Goal: Transaction & Acquisition: Book appointment/travel/reservation

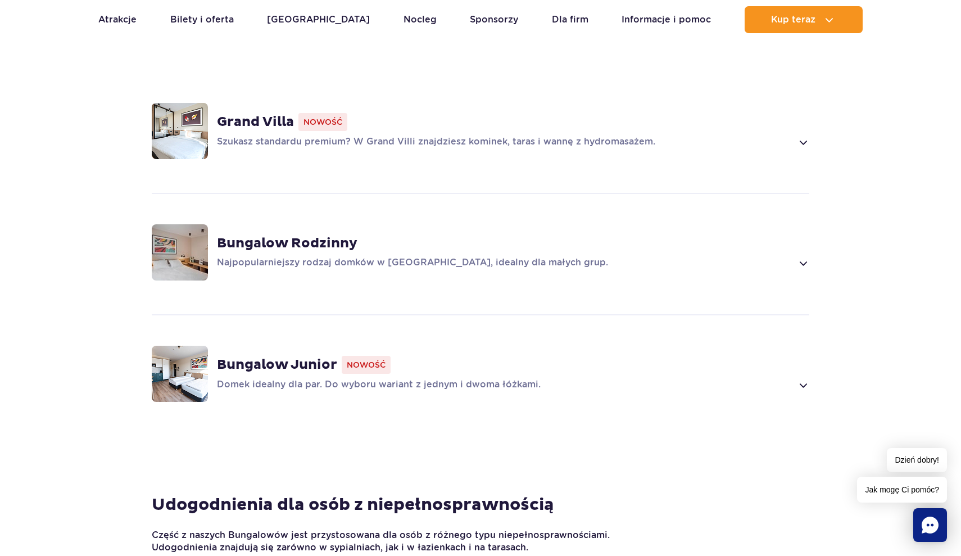
scroll to position [848, 0]
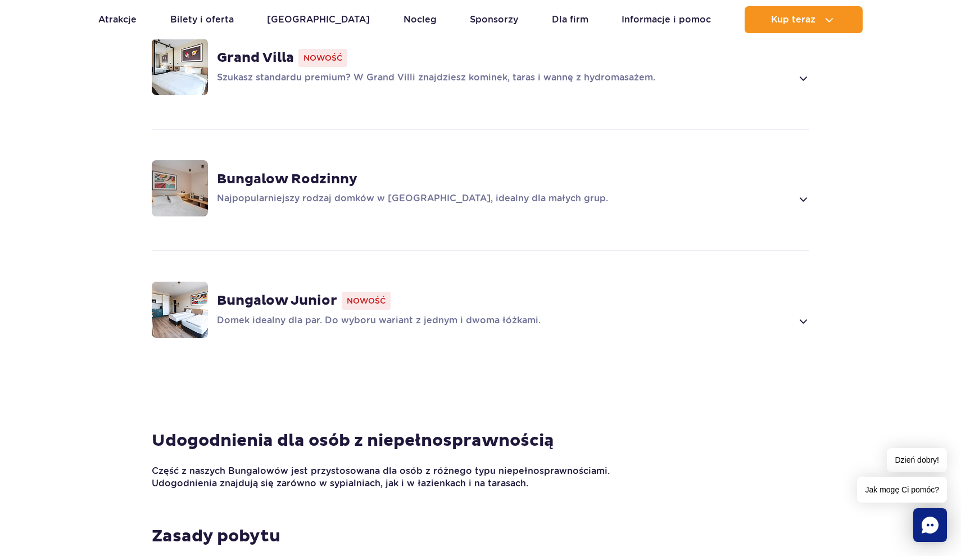
click at [456, 314] on p "Domek idealny dla par. Do wyboru wariant z jednym i dwoma łóżkami." at bounding box center [504, 320] width 575 height 13
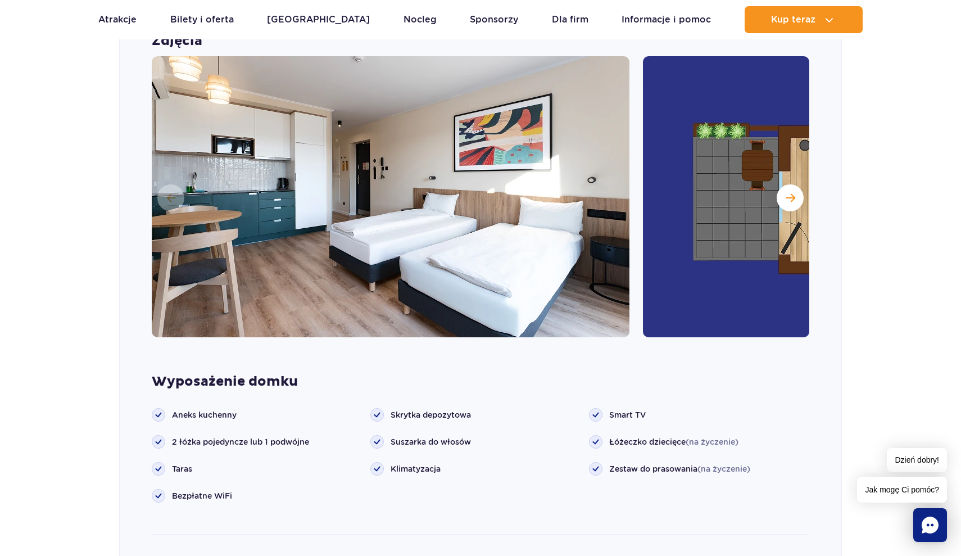
scroll to position [1182, 0]
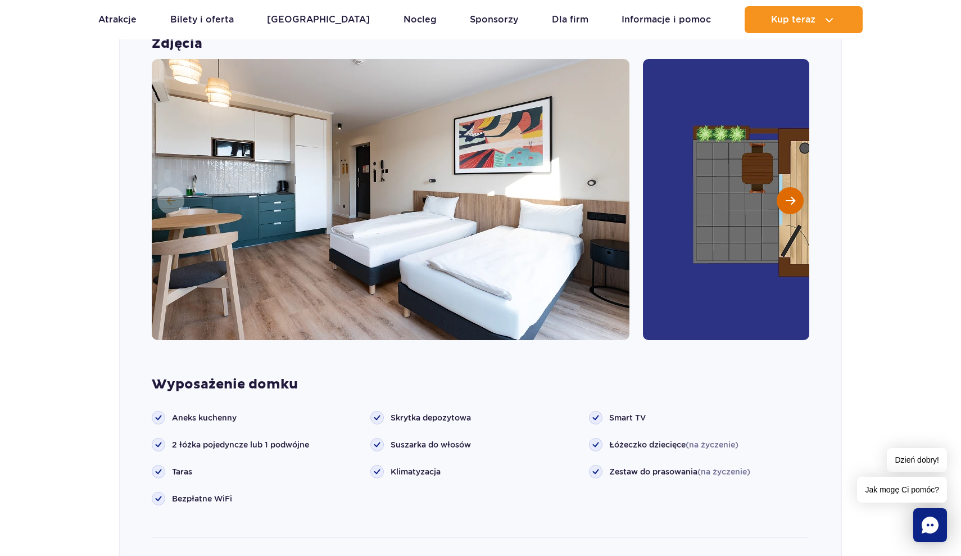
click at [787, 190] on button "Następny slajd" at bounding box center [789, 200] width 27 height 27
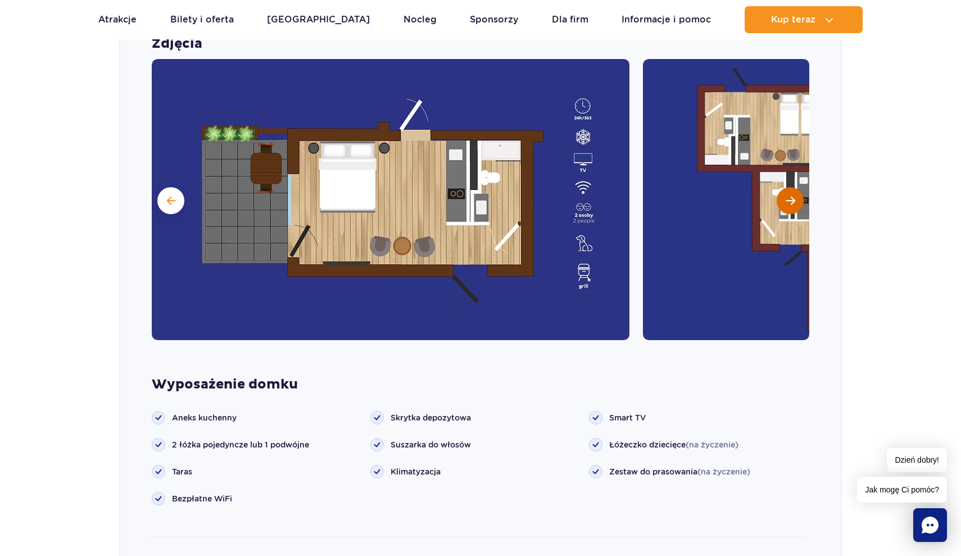
click at [787, 196] on span "Następny slajd" at bounding box center [790, 201] width 10 height 10
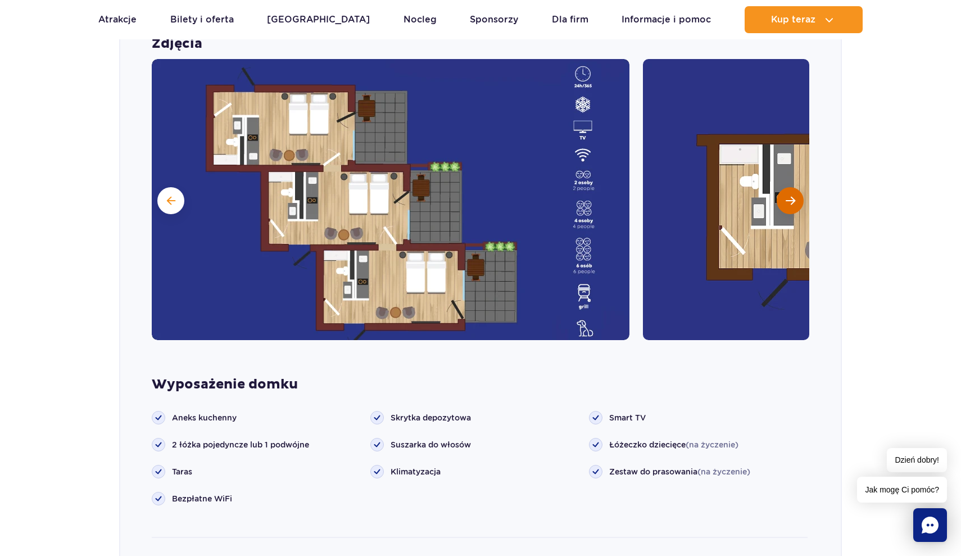
click at [787, 196] on span "Następny slajd" at bounding box center [790, 201] width 10 height 10
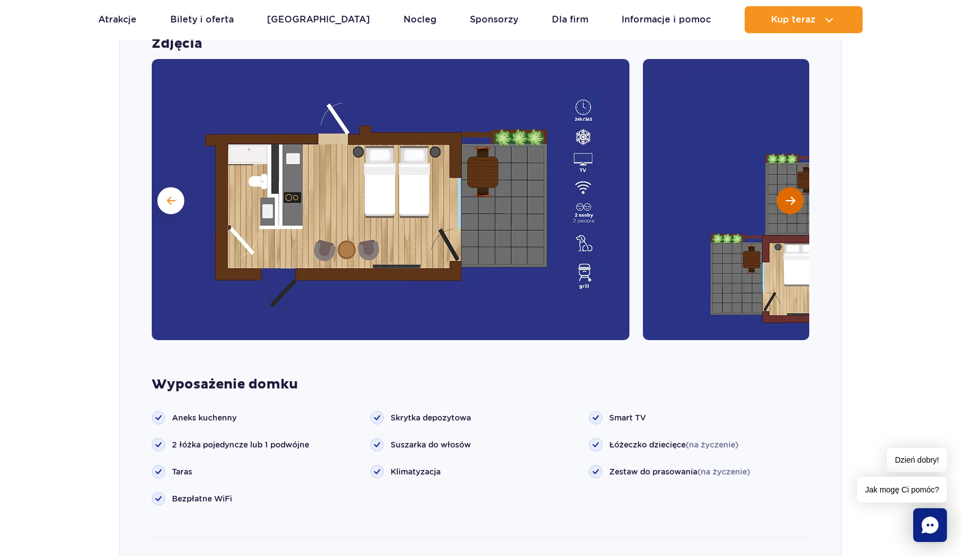
click at [787, 196] on span "Następny slajd" at bounding box center [790, 201] width 10 height 10
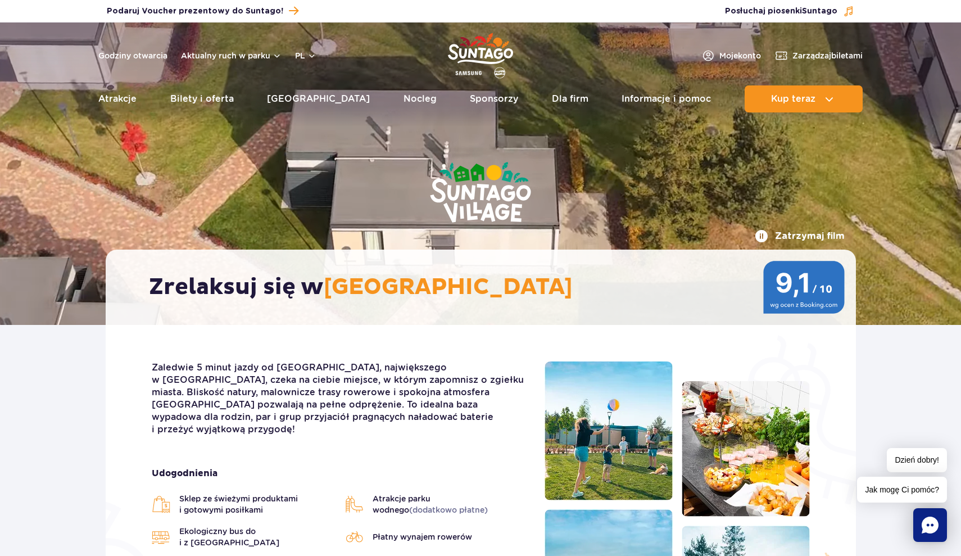
scroll to position [0, 0]
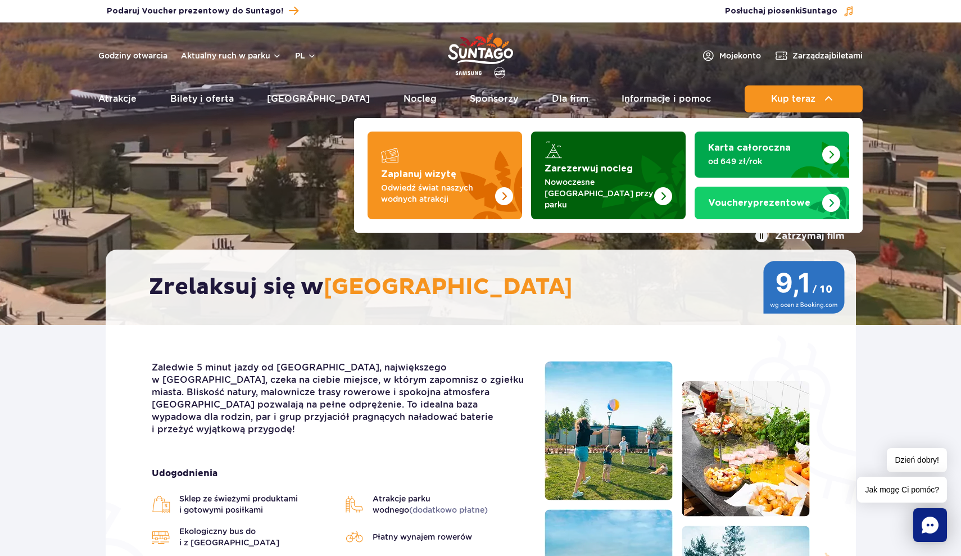
click at [626, 201] on img "Zarezerwuj nocleg" at bounding box center [636, 175] width 99 height 88
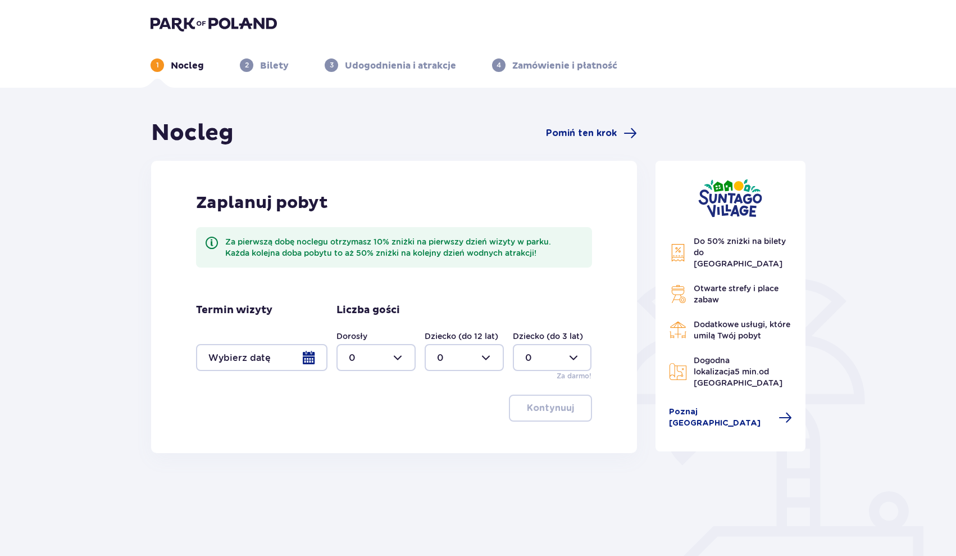
click at [319, 363] on div at bounding box center [261, 357] width 131 height 27
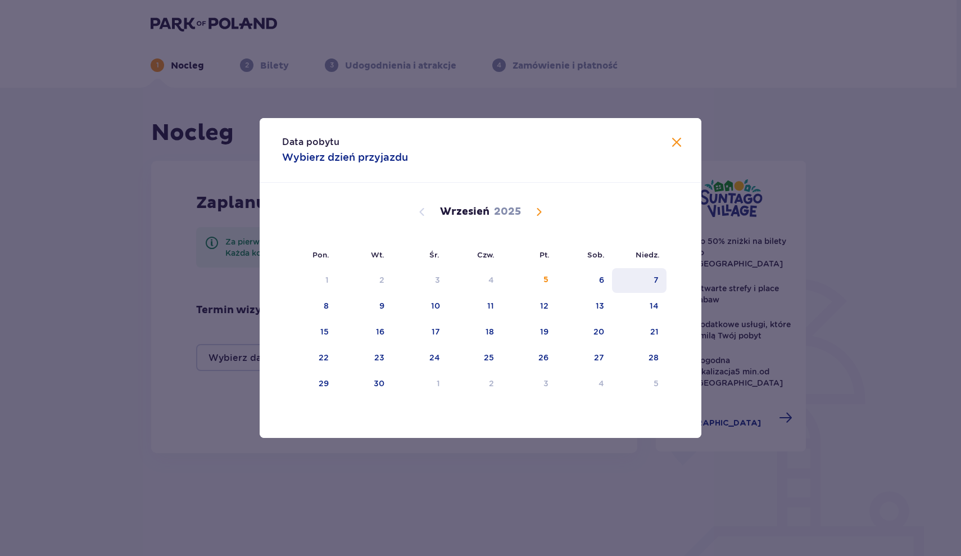
click at [643, 282] on div "7" at bounding box center [639, 280] width 54 height 25
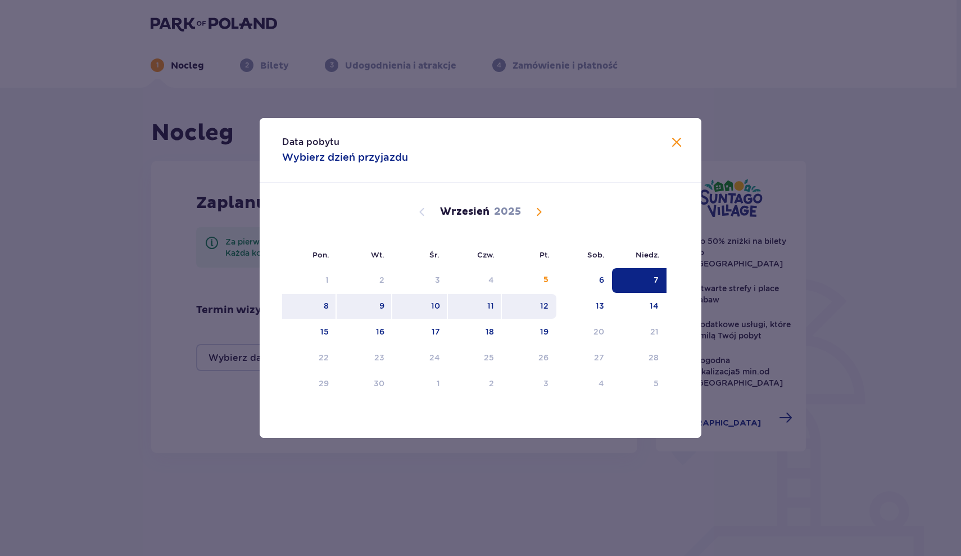
click at [543, 308] on div "12" at bounding box center [544, 305] width 8 height 11
type input "07.09.25 - 12.09.25"
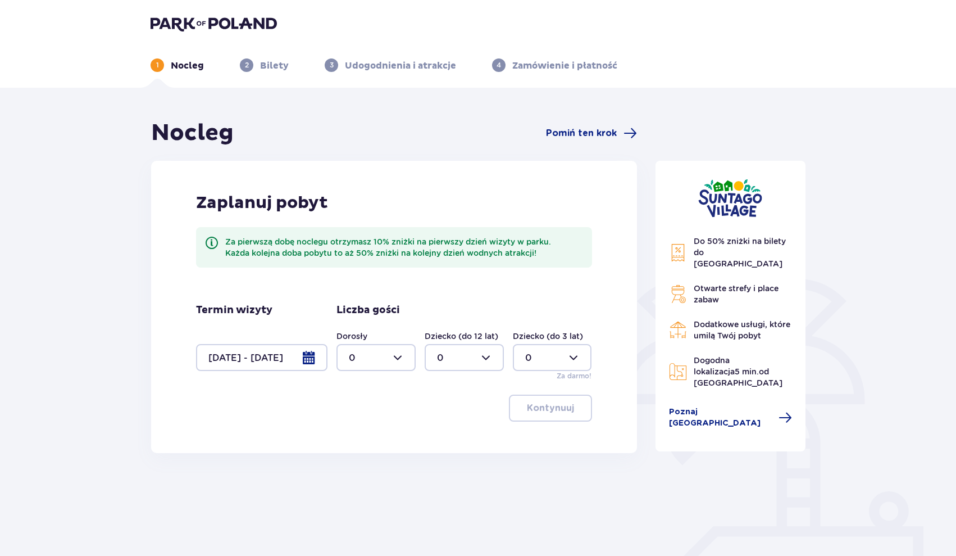
click at [391, 365] on div at bounding box center [376, 357] width 79 height 27
click at [384, 448] on span "2" at bounding box center [376, 439] width 77 height 24
type input "2"
click at [542, 406] on p "Kontynuuj" at bounding box center [550, 408] width 47 height 12
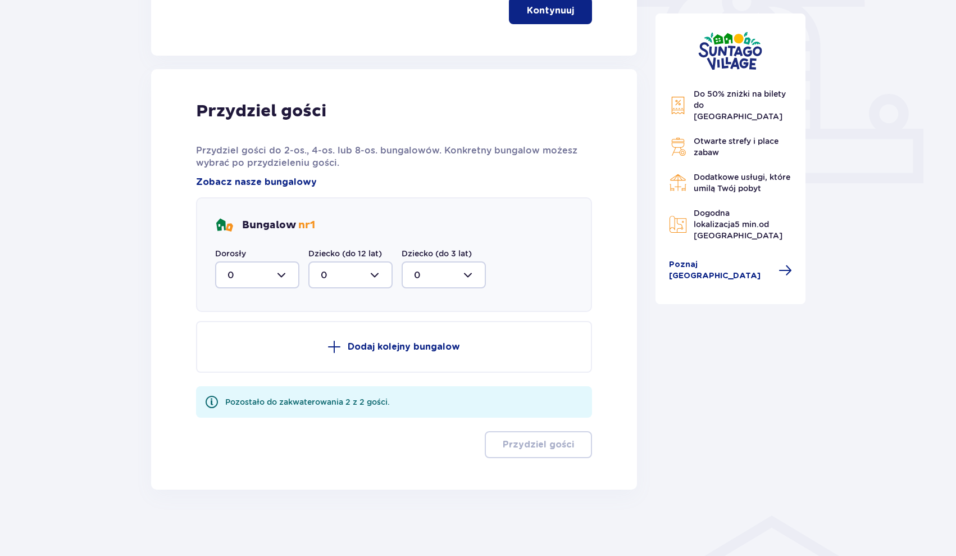
scroll to position [398, 0]
click at [267, 271] on div at bounding box center [257, 273] width 84 height 27
click at [242, 356] on div "2" at bounding box center [258, 355] width 60 height 12
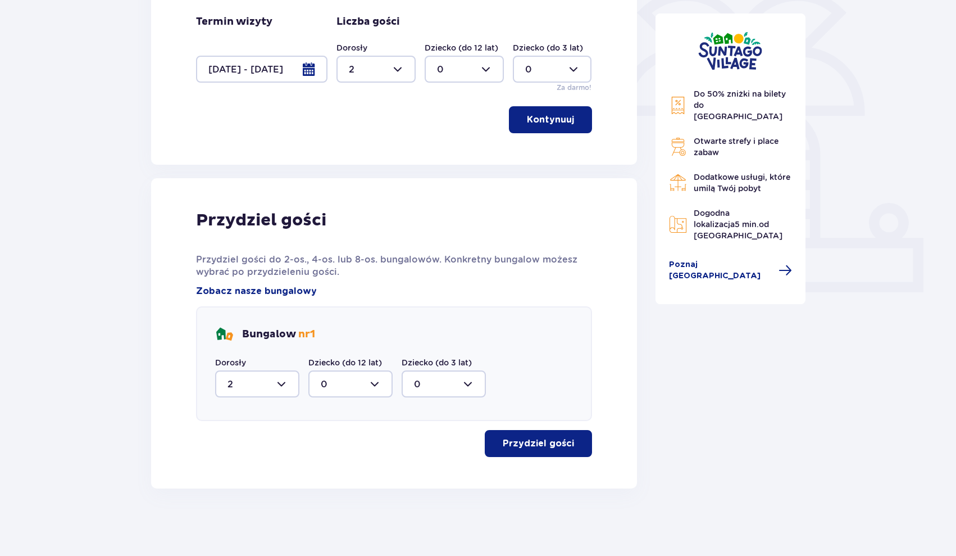
click at [530, 454] on button "Przydziel gości" at bounding box center [538, 443] width 107 height 27
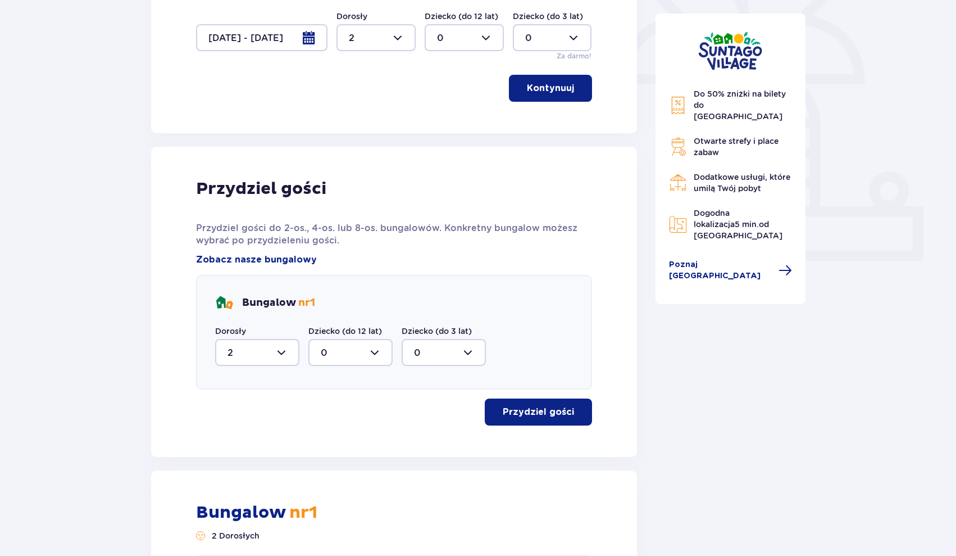
scroll to position [311, 0]
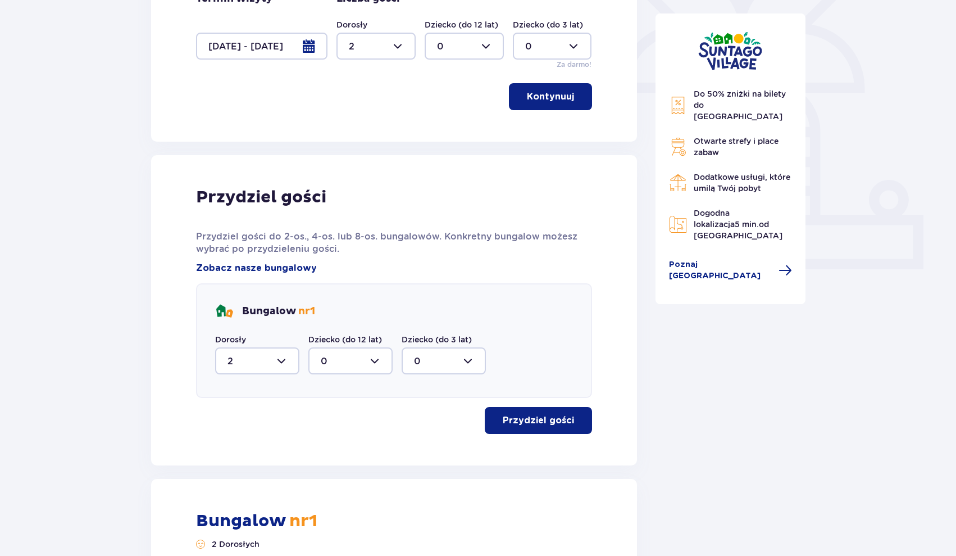
click at [266, 358] on div at bounding box center [257, 360] width 84 height 27
click at [275, 396] on div "0" at bounding box center [258, 395] width 60 height 12
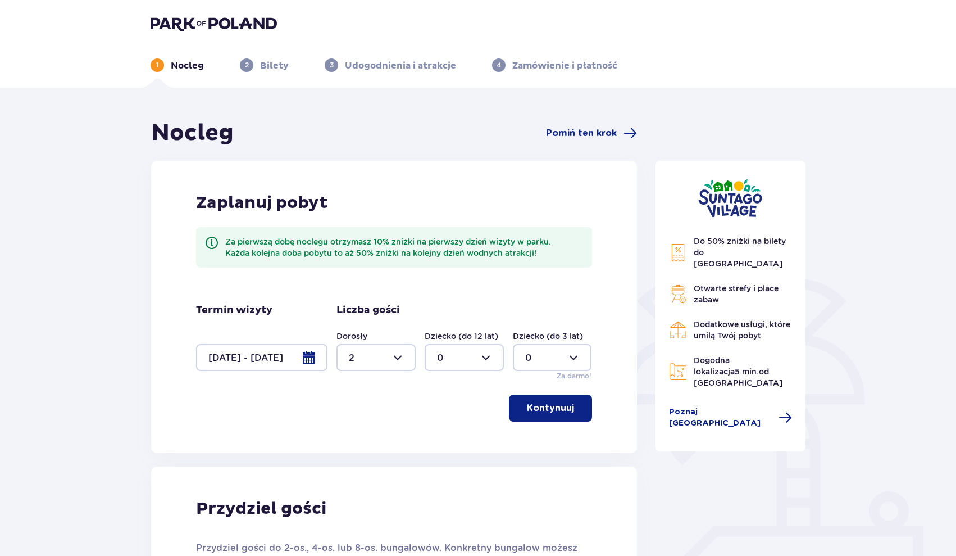
scroll to position [0, 0]
click at [547, 410] on p "Kontynuuj" at bounding box center [550, 408] width 47 height 12
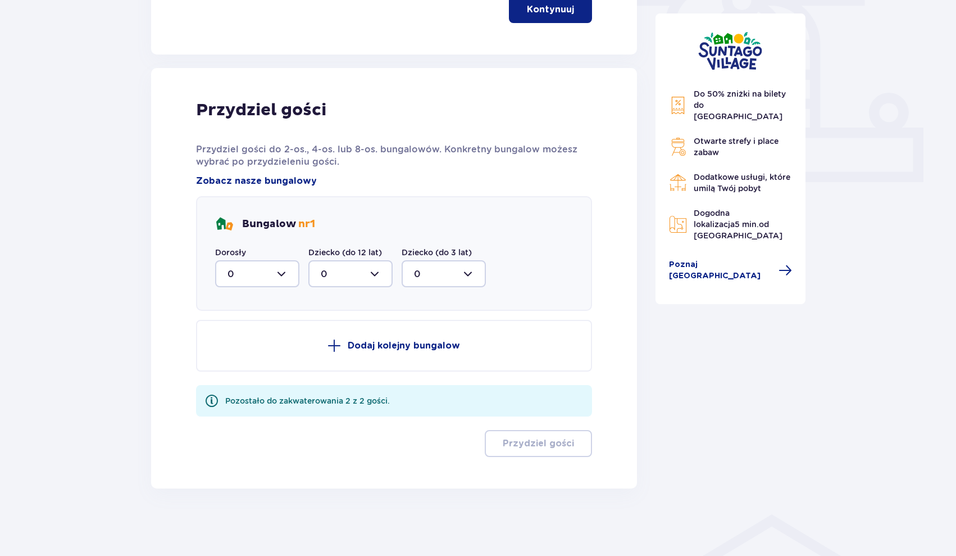
scroll to position [398, 0]
click at [263, 273] on div at bounding box center [257, 273] width 84 height 27
click at [250, 338] on span "1" at bounding box center [257, 332] width 82 height 24
click at [281, 269] on div at bounding box center [257, 273] width 84 height 27
click at [275, 352] on div "2" at bounding box center [258, 355] width 60 height 12
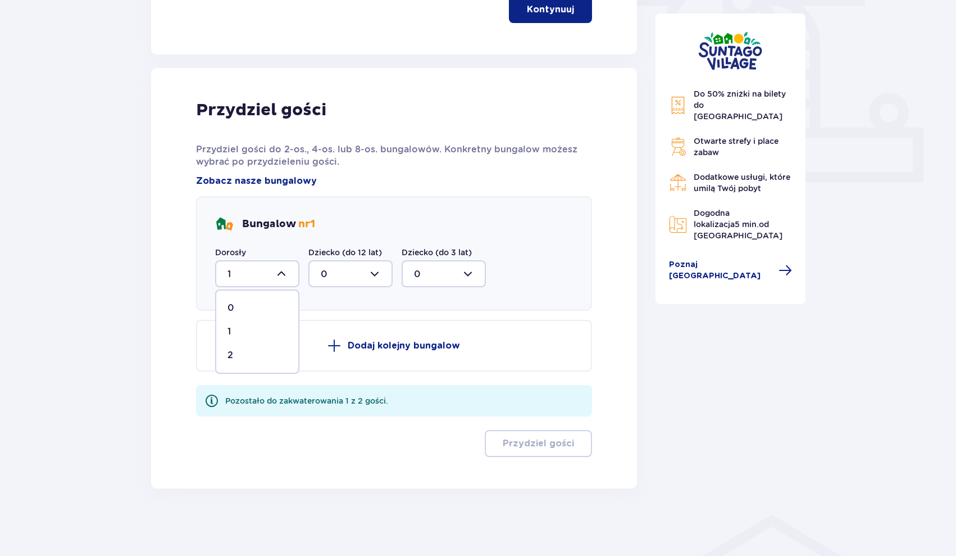
type input "2"
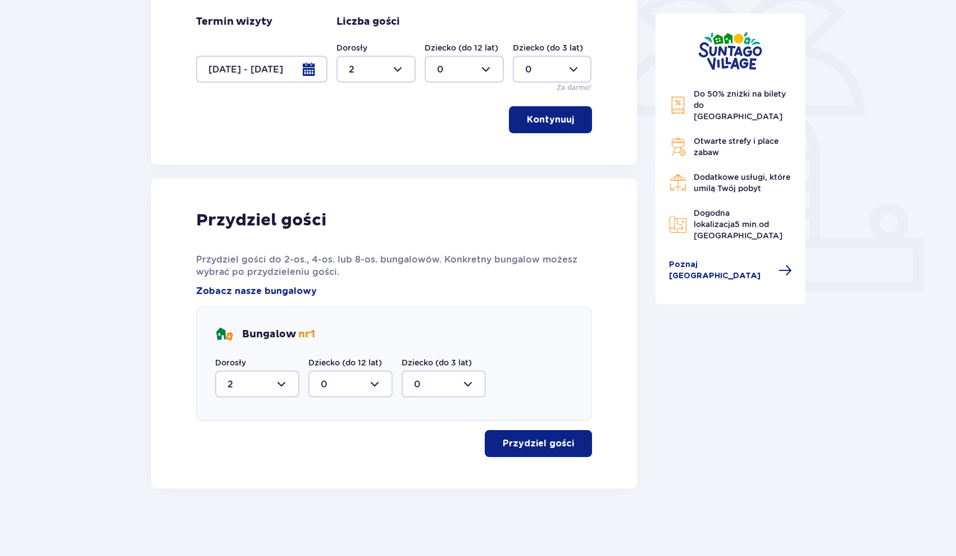
click at [544, 435] on button "Przydziel gości" at bounding box center [538, 443] width 107 height 27
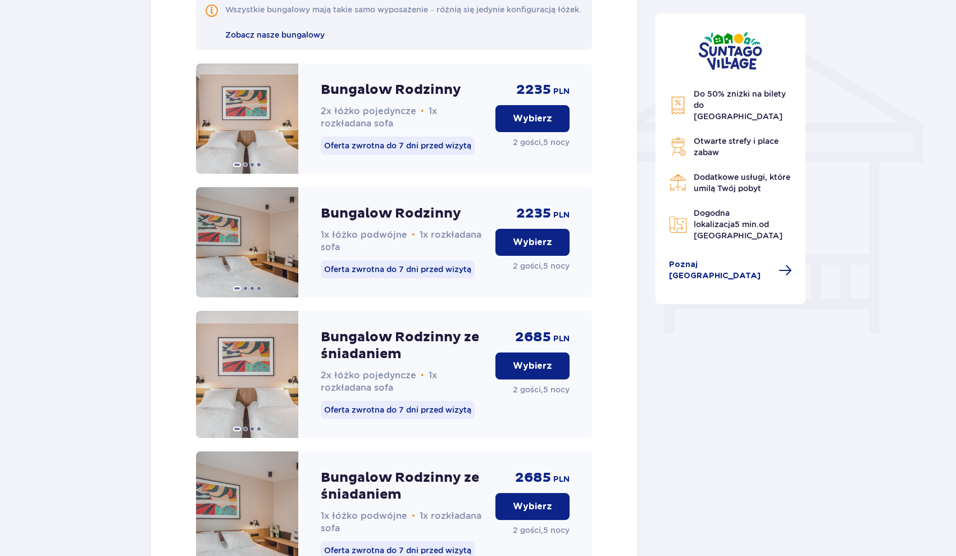
scroll to position [867, 0]
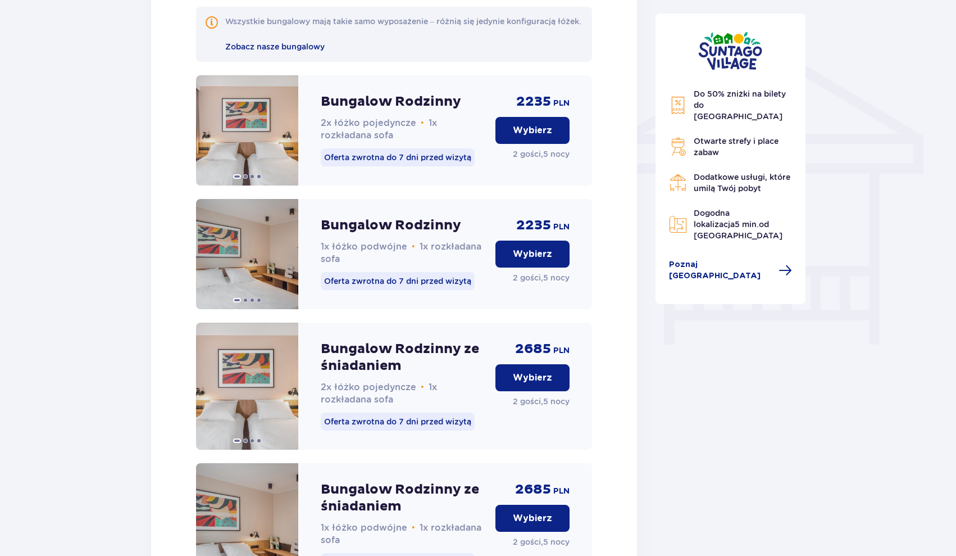
click at [541, 137] on p "Wybierz" at bounding box center [532, 130] width 39 height 12
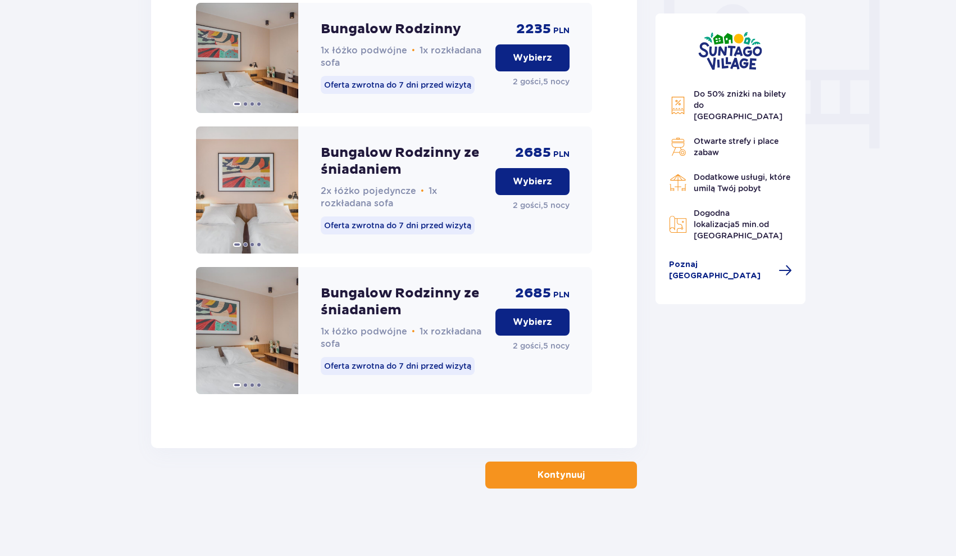
click at [538, 472] on p "Kontynuuj" at bounding box center [561, 475] width 47 height 12
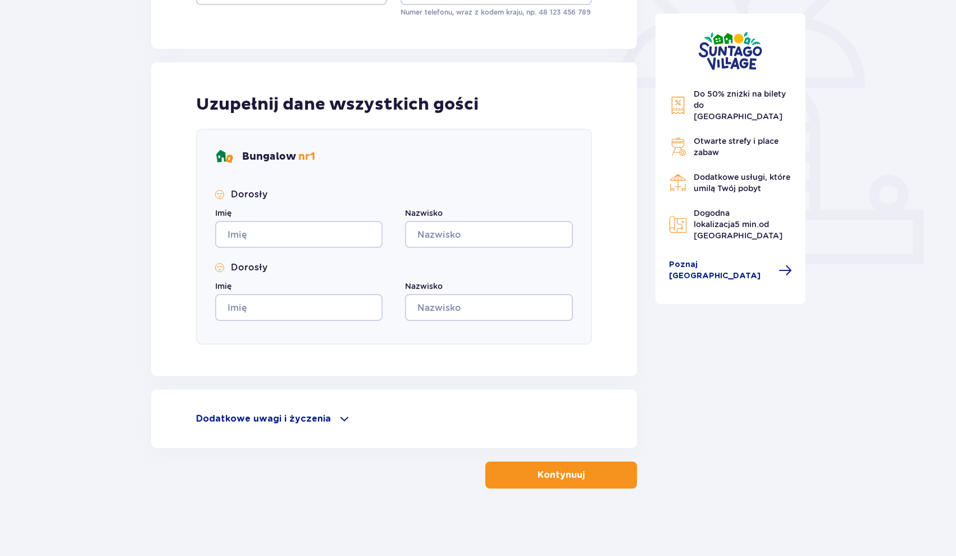
scroll to position [316, 0]
click at [322, 412] on div "Dodatkowe uwagi i życzenia" at bounding box center [394, 418] width 396 height 13
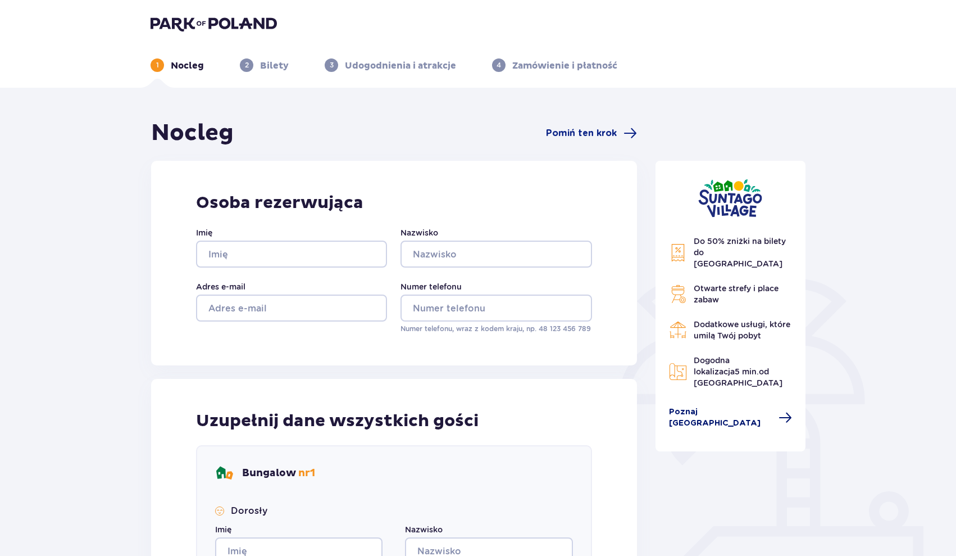
scroll to position [0, 0]
click at [721, 406] on span "Poznaj Suntago Village" at bounding box center [720, 417] width 103 height 22
click at [617, 128] on span "Pomiń ten krok" at bounding box center [591, 132] width 91 height 13
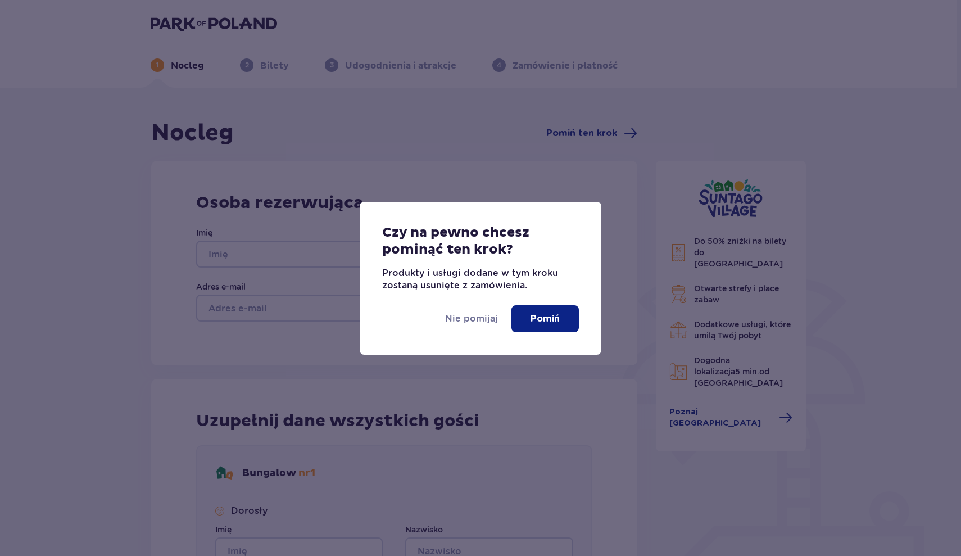
click at [558, 319] on p "Pomiń" at bounding box center [544, 318] width 29 height 12
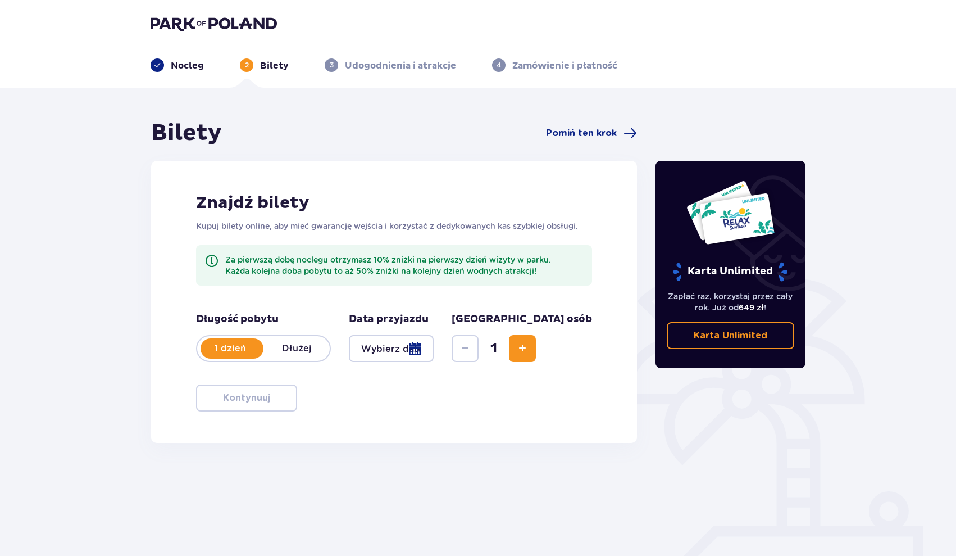
click at [285, 348] on p "Dłużej" at bounding box center [296, 348] width 66 height 12
click at [381, 333] on div "Data przyjazdu" at bounding box center [391, 336] width 85 height 49
click at [383, 338] on div at bounding box center [391, 348] width 85 height 27
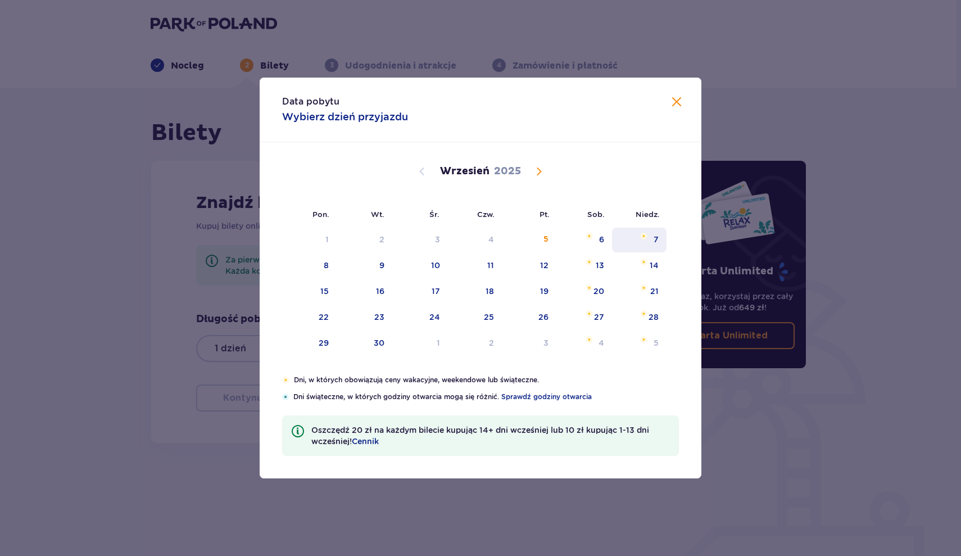
click at [640, 235] on img "Choose niedziela, 7 września 2025 as your check-in date. It’s available." at bounding box center [643, 236] width 7 height 7
click at [548, 262] on div "12" at bounding box center [544, 265] width 8 height 11
click at [377, 271] on div "9" at bounding box center [365, 265] width 56 height 25
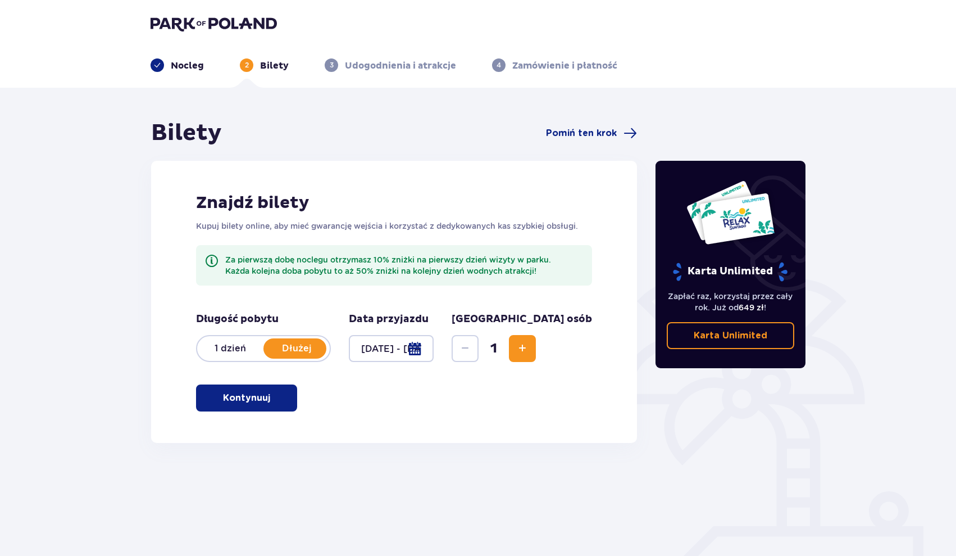
click at [434, 350] on div at bounding box center [391, 348] width 85 height 27
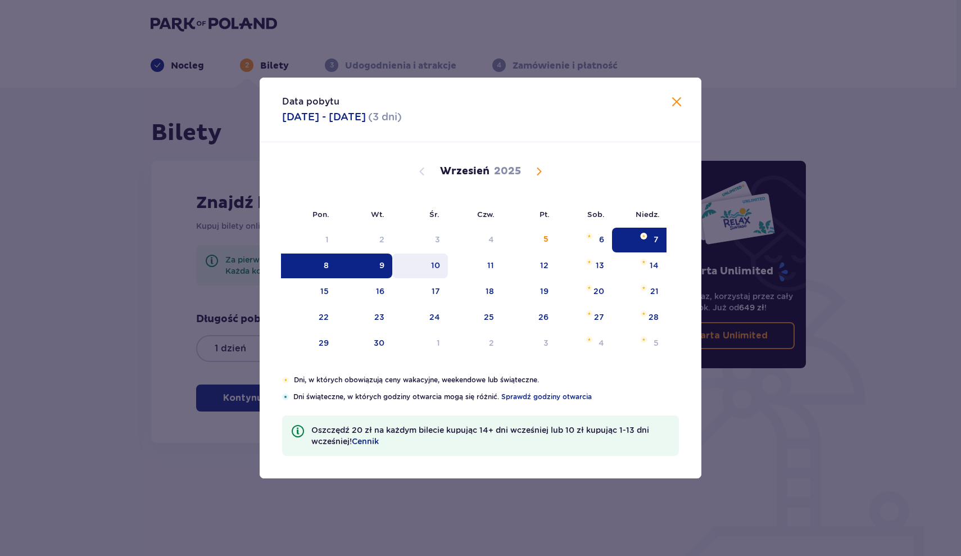
click at [436, 262] on div "10" at bounding box center [435, 265] width 9 height 11
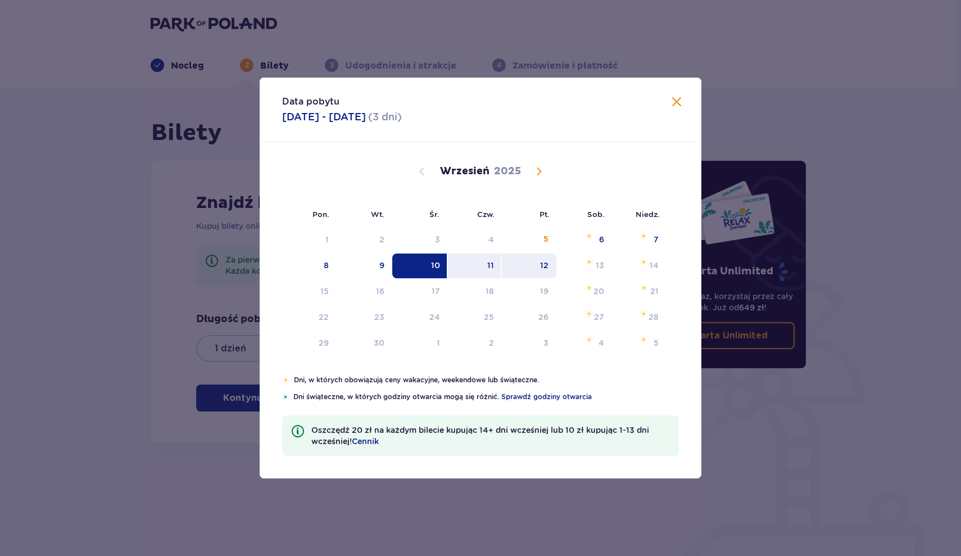
click at [544, 268] on div "12" at bounding box center [544, 265] width 8 height 11
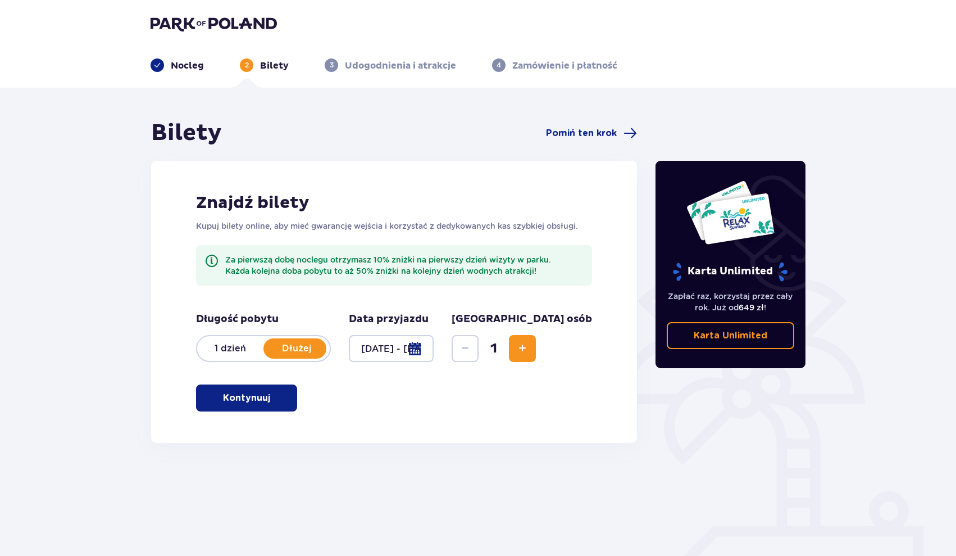
click at [529, 351] on span "Increase" at bounding box center [522, 348] width 13 height 13
click at [372, 353] on div at bounding box center [391, 348] width 85 height 27
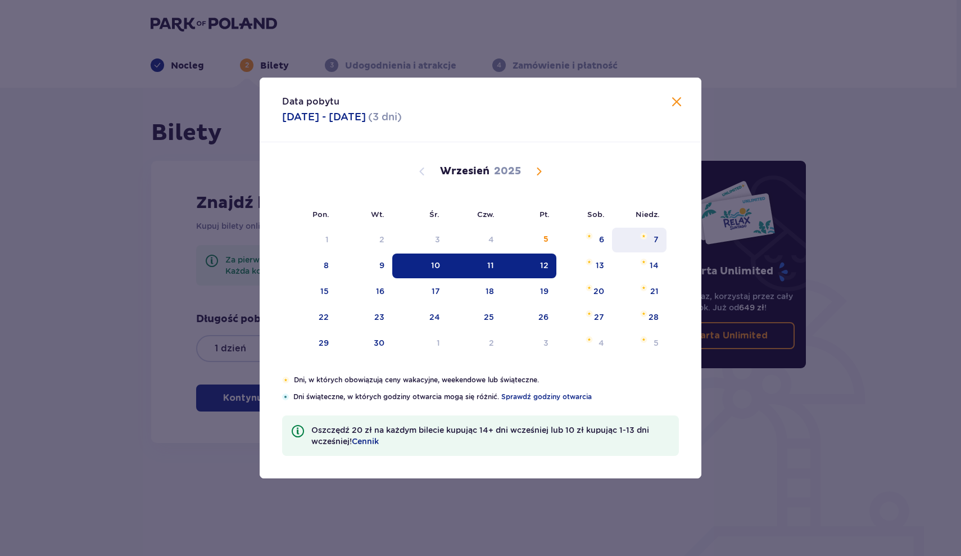
click at [647, 240] on div "7" at bounding box center [639, 240] width 54 height 25
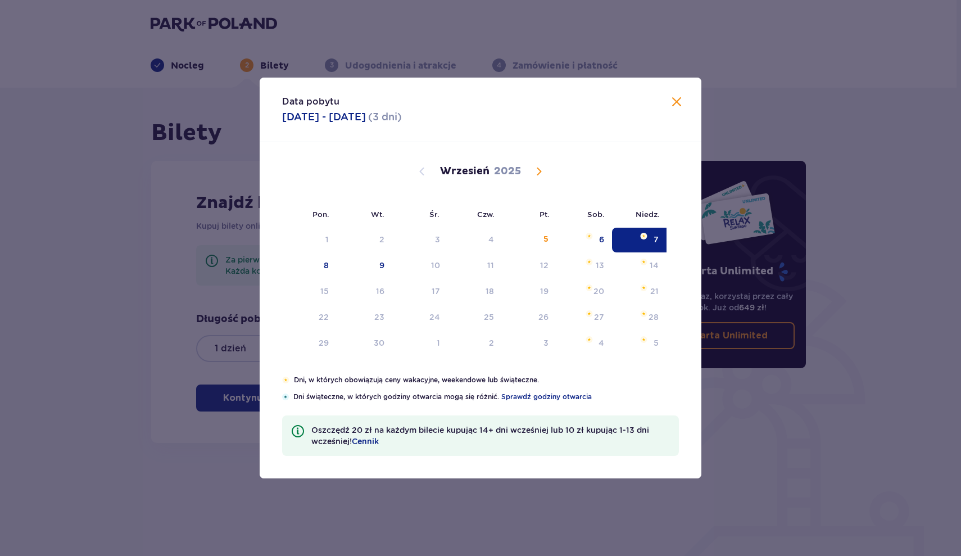
click at [647, 240] on div "7" at bounding box center [639, 240] width 54 height 25
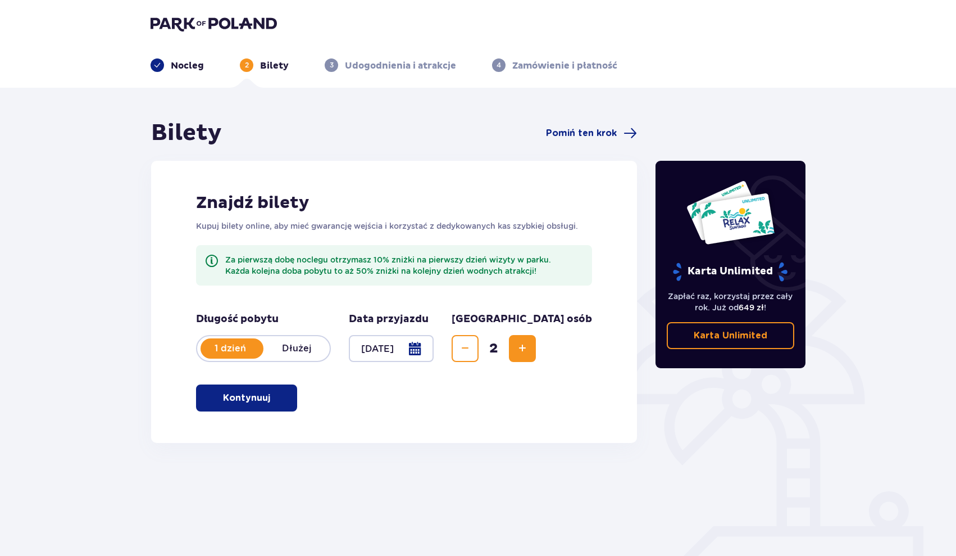
click at [401, 344] on div at bounding box center [391, 348] width 85 height 27
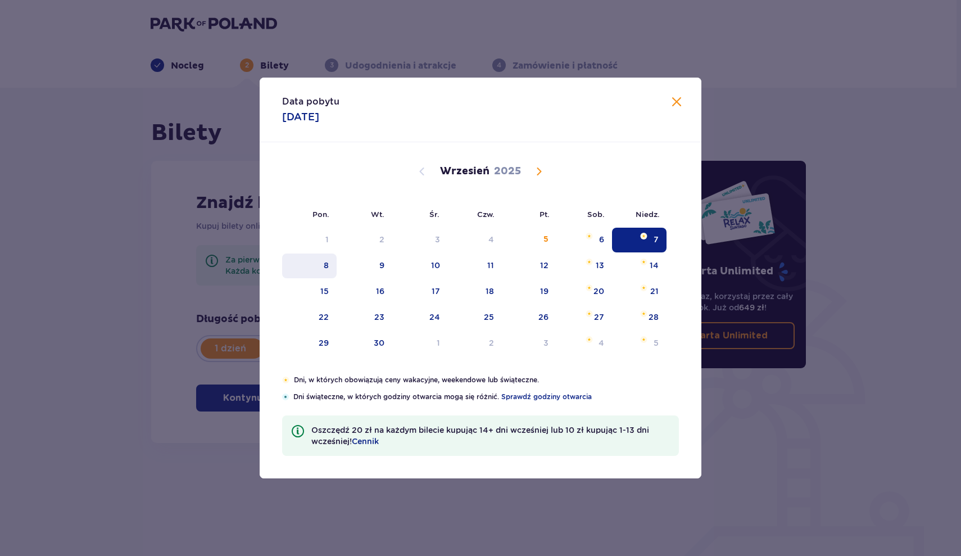
click at [335, 258] on div "8" at bounding box center [309, 265] width 54 height 25
type input "08.09.25"
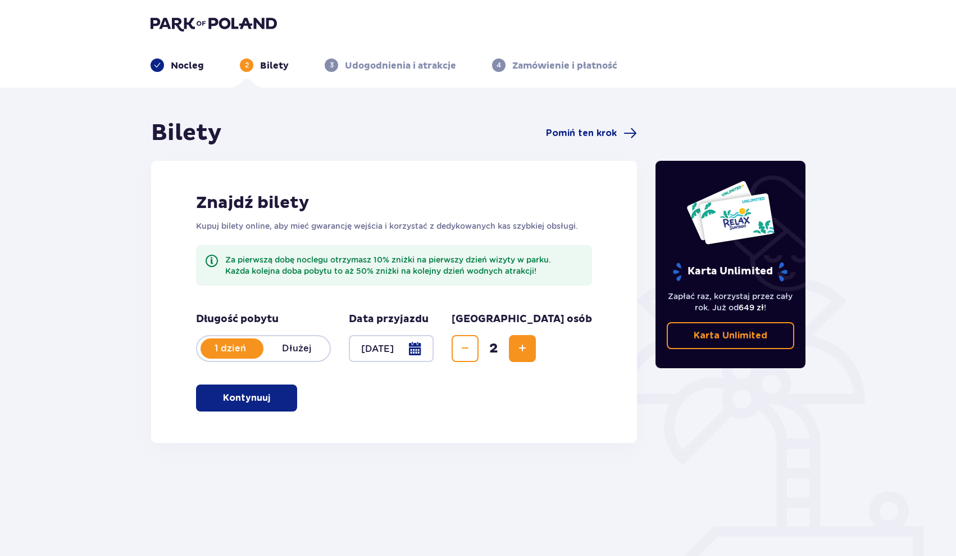
click at [434, 354] on div at bounding box center [391, 348] width 85 height 27
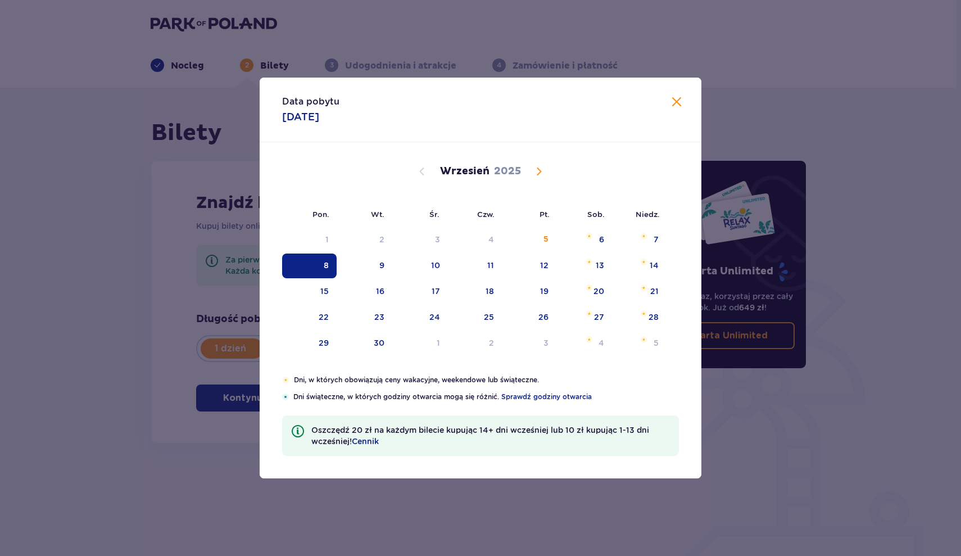
click at [280, 495] on div "Data pobytu 08.09.2025 Pon. Wt. Śr. Czw. Pt. Sob. Niedz. Sierpień 2025 28 29 30…" at bounding box center [480, 278] width 961 height 556
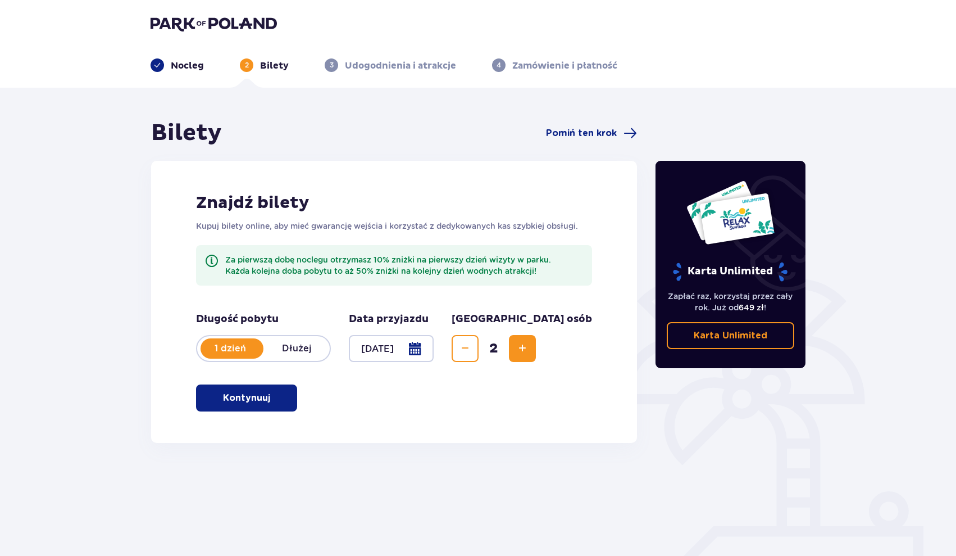
click at [306, 363] on div "Długość pobytu 1 dzień Dłużej Data przyjazdu 08.09.25 Liczba osób 2" at bounding box center [394, 343] width 396 height 63
click at [297, 353] on p "Dłużej" at bounding box center [296, 348] width 66 height 12
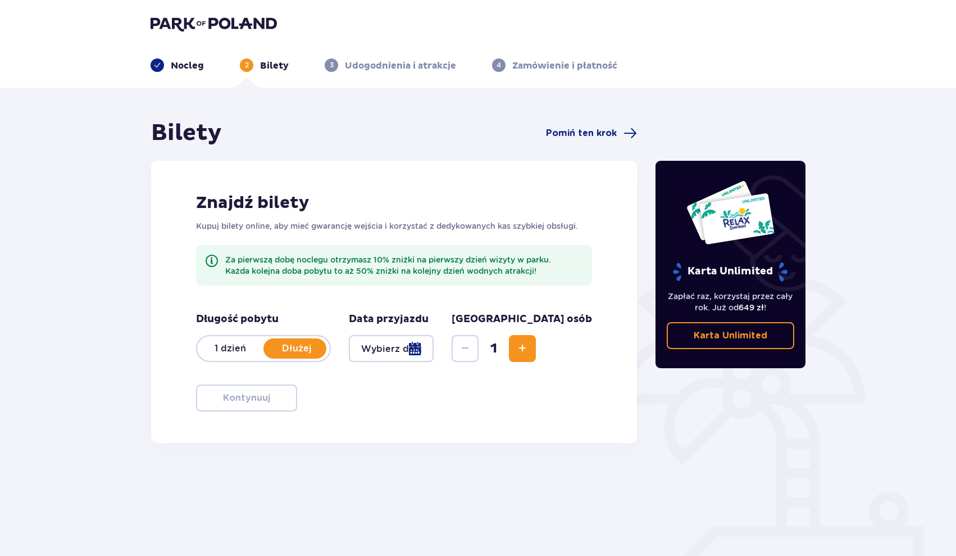
click at [378, 340] on div at bounding box center [391, 348] width 85 height 27
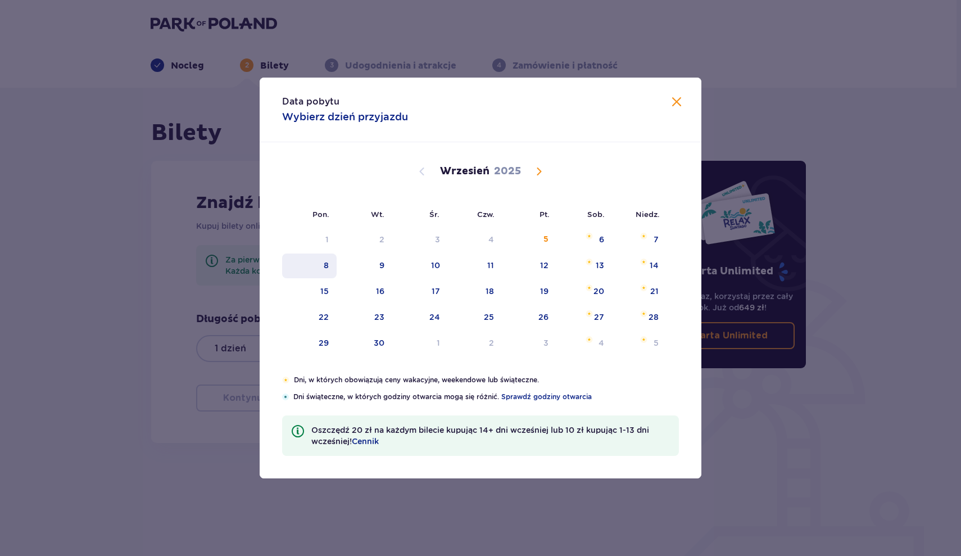
click at [316, 268] on div "8" at bounding box center [309, 265] width 54 height 25
click at [639, 248] on div "7" at bounding box center [639, 240] width 54 height 25
click at [390, 265] on tr "8 9 10 11 12 13 14" at bounding box center [474, 265] width 384 height 25
click at [390, 265] on div "9" at bounding box center [365, 265] width 56 height 25
type input "07.09.25 - 09.09.25"
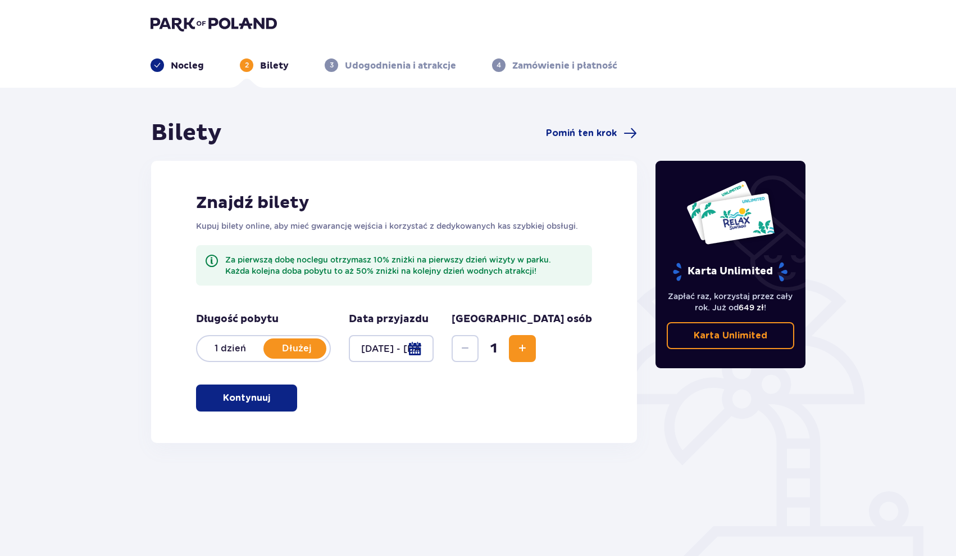
click at [529, 351] on span "Increase" at bounding box center [522, 348] width 13 height 13
click at [246, 399] on p "Kontynuuj" at bounding box center [246, 398] width 47 height 12
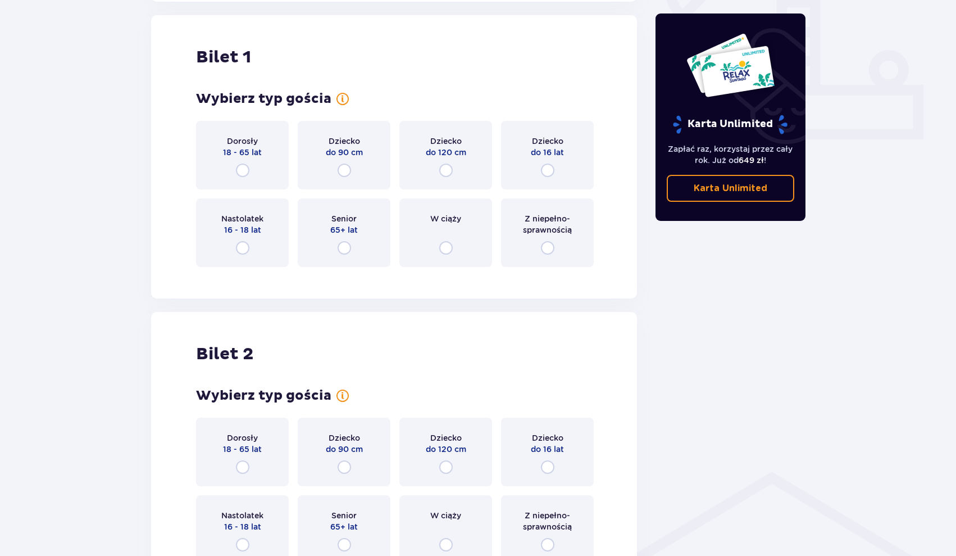
scroll to position [443, 0]
click at [246, 163] on input "radio" at bounding box center [242, 168] width 13 height 13
radio input "true"
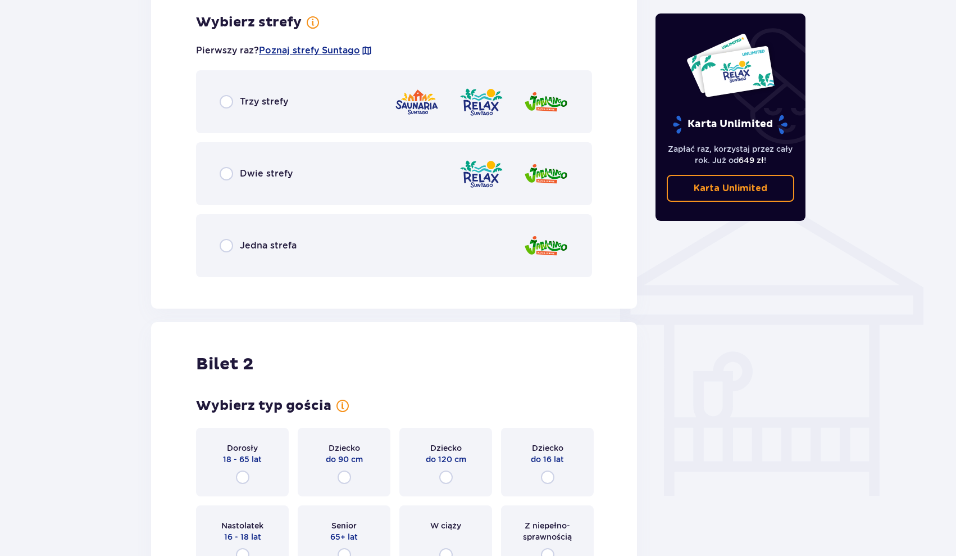
scroll to position [717, 0]
click at [223, 105] on input "radio" at bounding box center [226, 100] width 13 height 13
radio input "true"
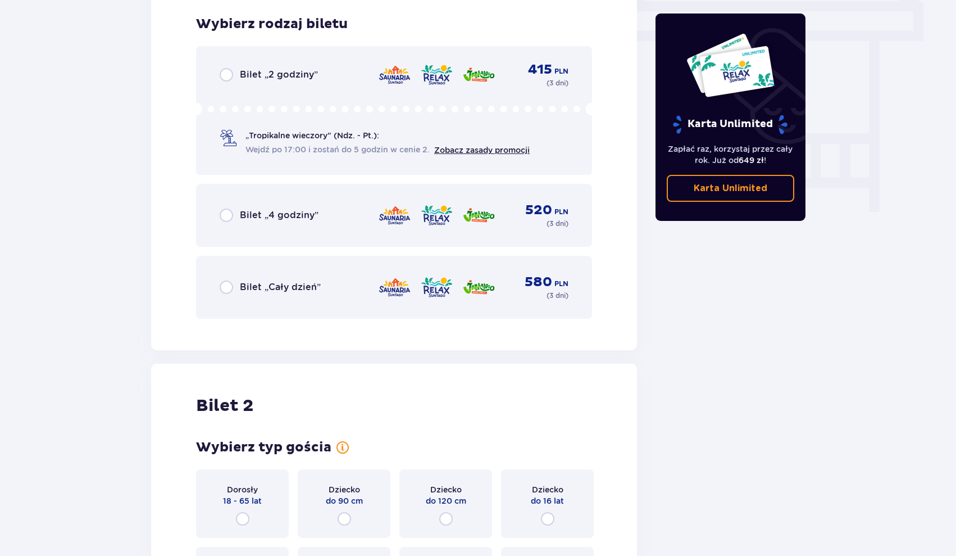
scroll to position [1002, 0]
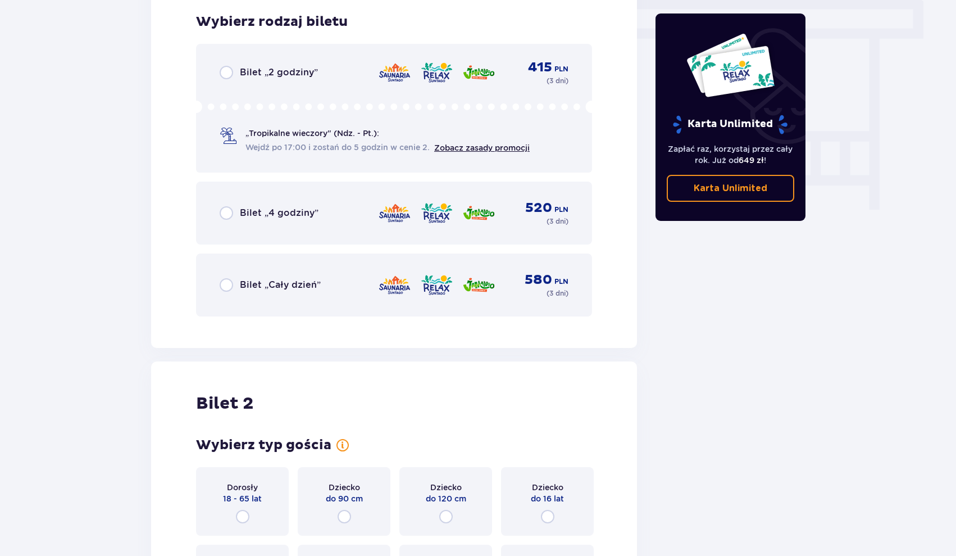
click at [224, 286] on input "radio" at bounding box center [226, 284] width 13 height 13
radio input "true"
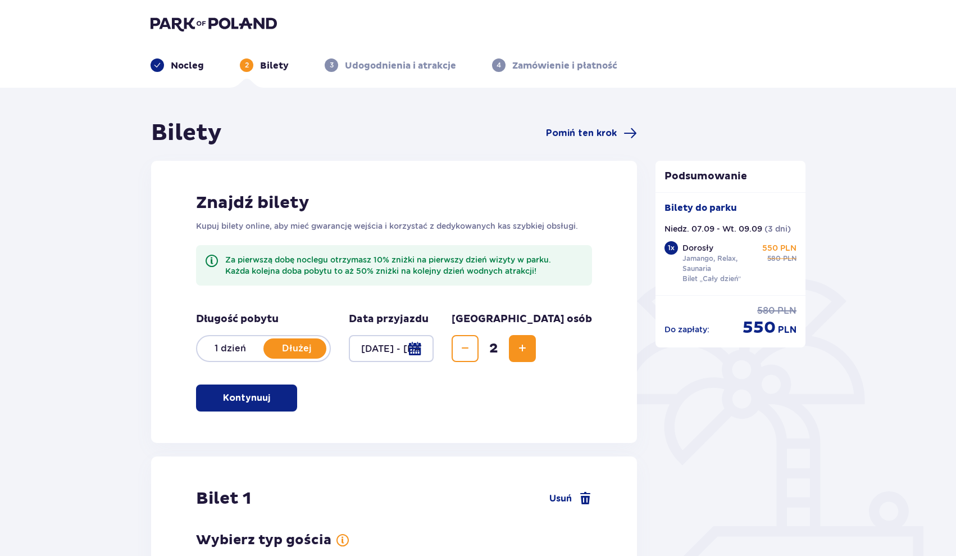
scroll to position [0, 0]
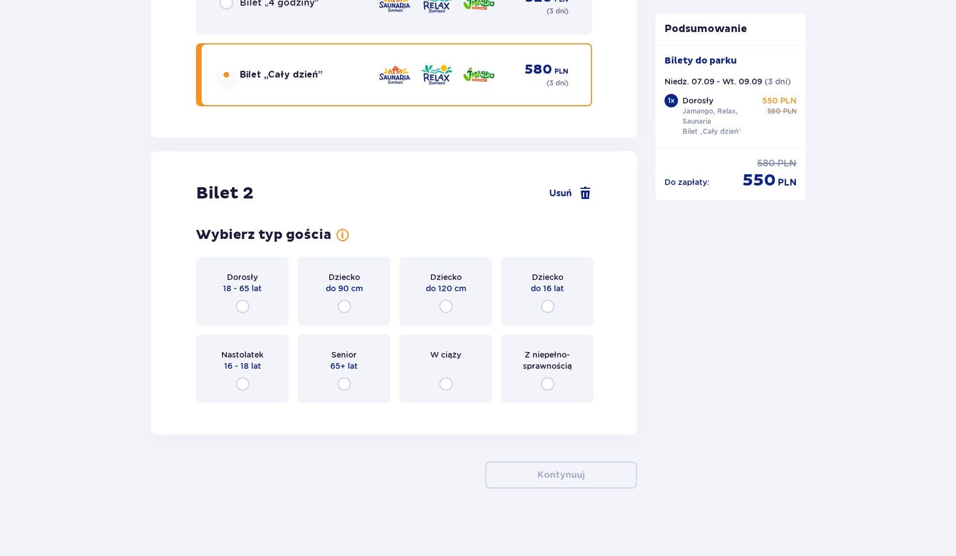
click at [244, 303] on input "radio" at bounding box center [242, 305] width 13 height 13
radio input "true"
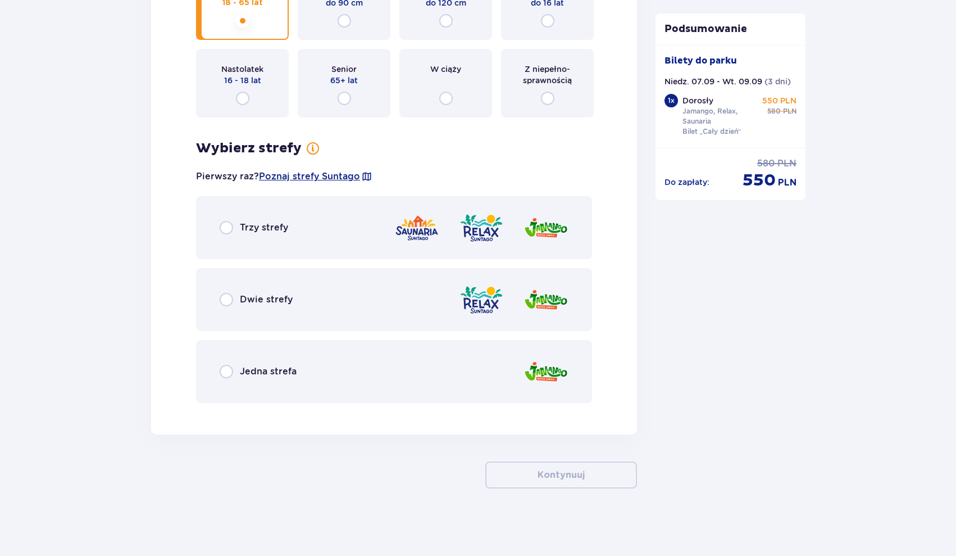
click at [224, 235] on div "Trzy strefy" at bounding box center [394, 227] width 396 height 63
click at [224, 233] on input "radio" at bounding box center [226, 227] width 13 height 13
radio input "true"
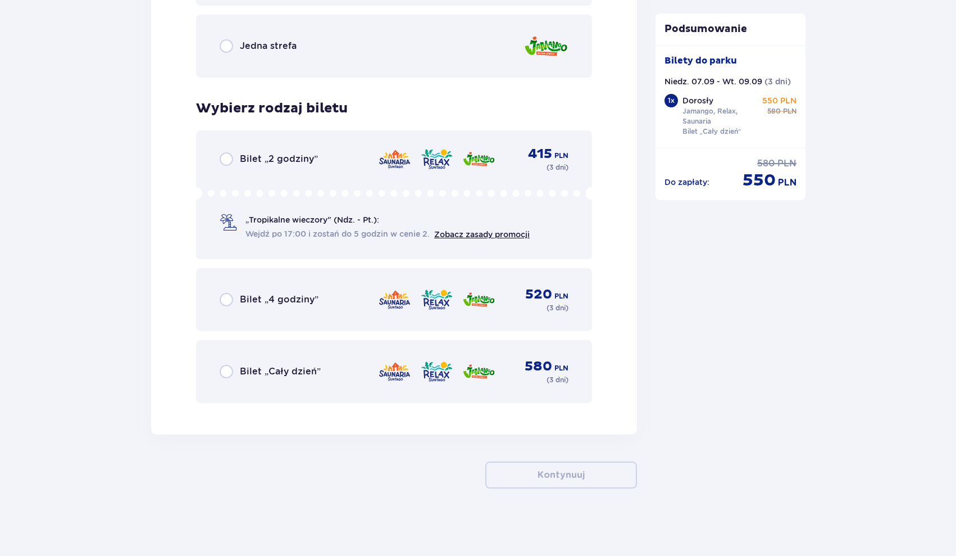
scroll to position [1823, 0]
click at [228, 371] on input "radio" at bounding box center [226, 371] width 13 height 13
radio input "true"
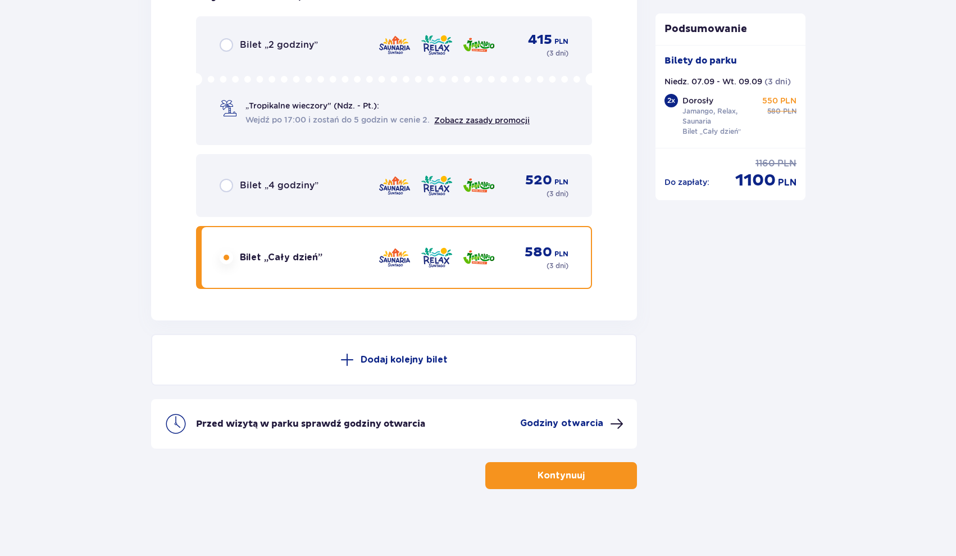
scroll to position [1938, 0]
click at [538, 476] on p "Kontynuuj" at bounding box center [561, 475] width 47 height 12
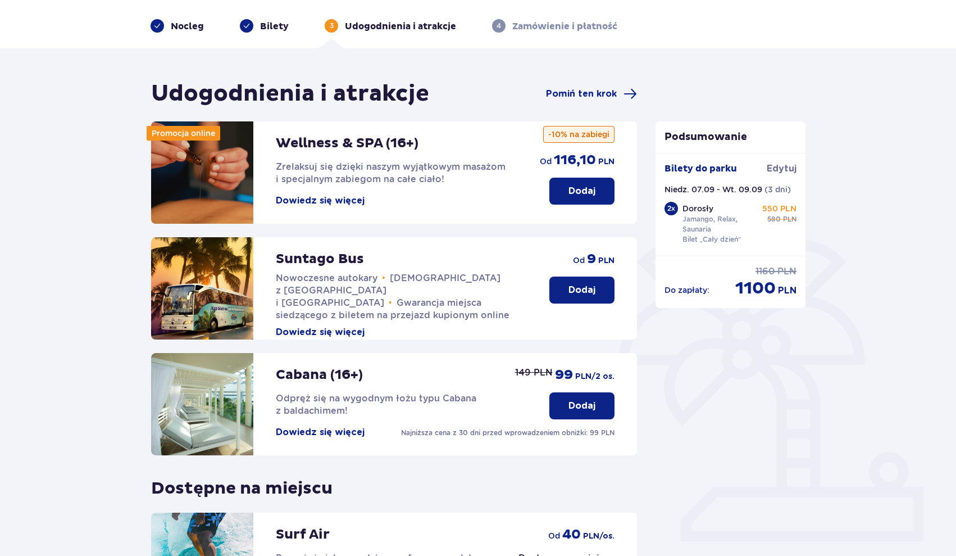
scroll to position [43, 0]
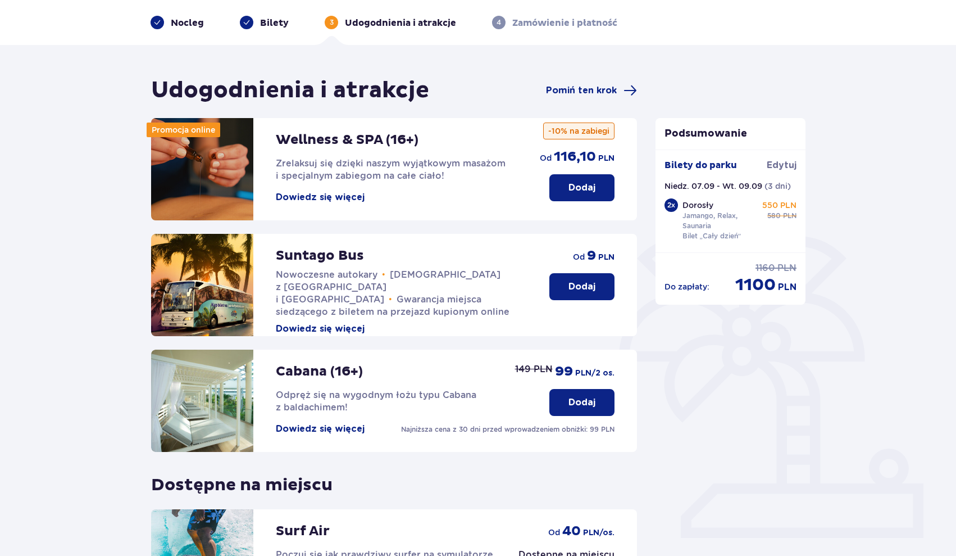
click at [580, 294] on button "Dodaj" at bounding box center [581, 286] width 65 height 27
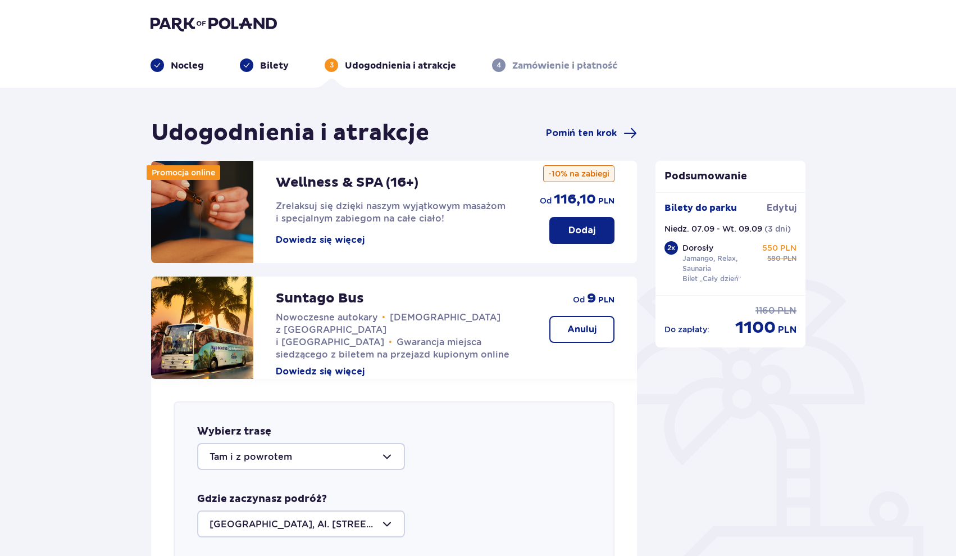
scroll to position [0, 0]
click at [237, 30] on img at bounding box center [214, 24] width 126 height 16
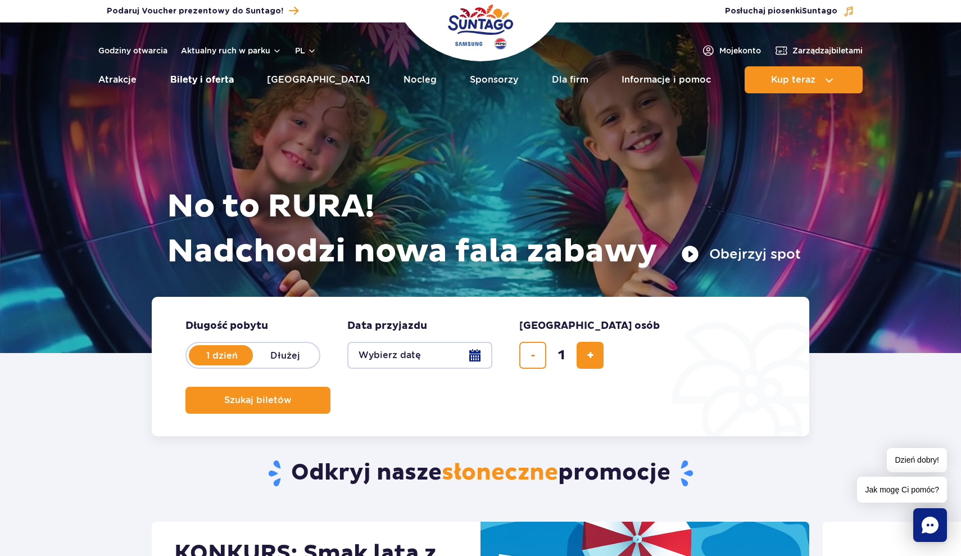
click at [223, 74] on link "Bilety i oferta" at bounding box center [201, 79] width 63 height 27
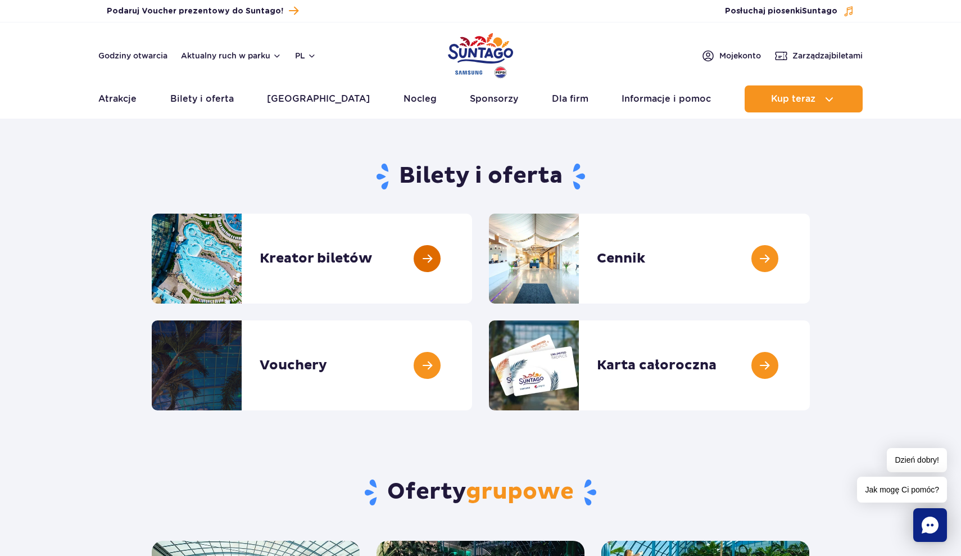
click at [472, 270] on link at bounding box center [472, 258] width 0 height 90
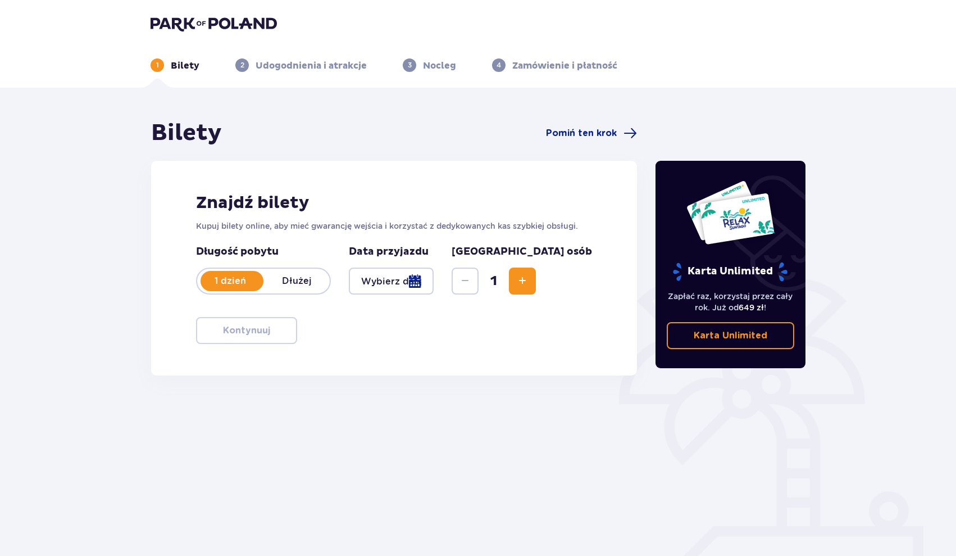
click at [289, 275] on p "Dłużej" at bounding box center [296, 281] width 66 height 12
click at [375, 280] on div at bounding box center [391, 280] width 85 height 27
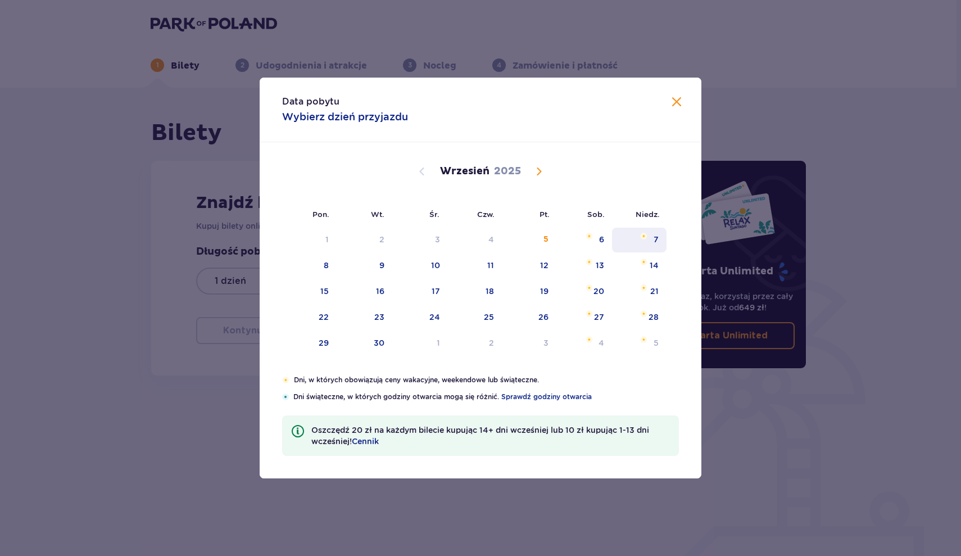
click at [634, 240] on div "7" at bounding box center [639, 240] width 54 height 25
click at [173, 467] on div "Data pobytu Wybierz dzień przyjazdu Pon. Wt. Śr. Czw. Pt. Sob. [GEOGRAPHIC_DATA…" at bounding box center [480, 278] width 961 height 556
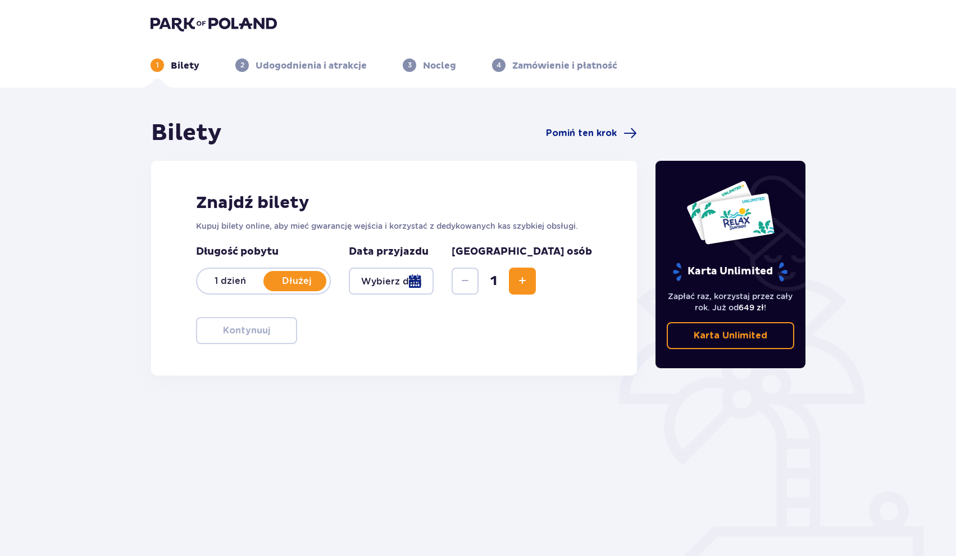
click at [210, 14] on header "1 Bilety 2 Udogodnienia i atrakcje 3 Nocleg 4 Zamówienie i płatność" at bounding box center [478, 44] width 956 height 88
click at [211, 22] on img at bounding box center [214, 24] width 126 height 16
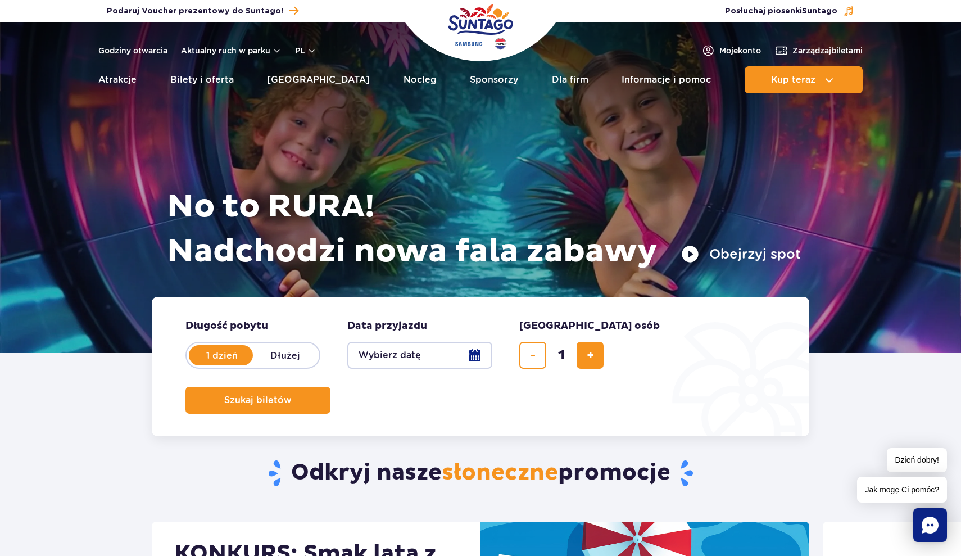
click at [139, 86] on ul "Aktualny ruch w parku Atrakcje Zjeżdżalnie Aster Rainbow Narval Więcej Baseny B…" at bounding box center [480, 79] width 764 height 27
click at [125, 84] on link "Atrakcje" at bounding box center [117, 79] width 38 height 27
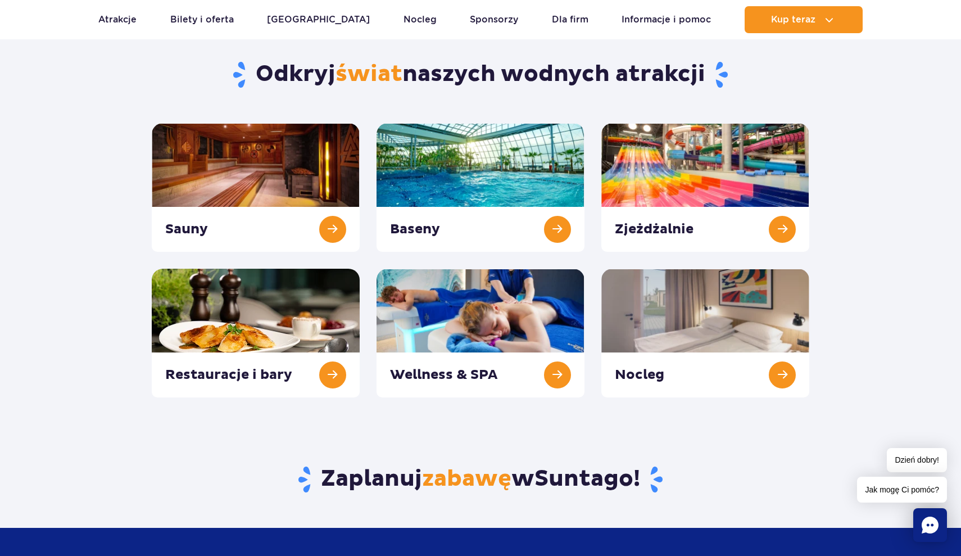
scroll to position [105, 0]
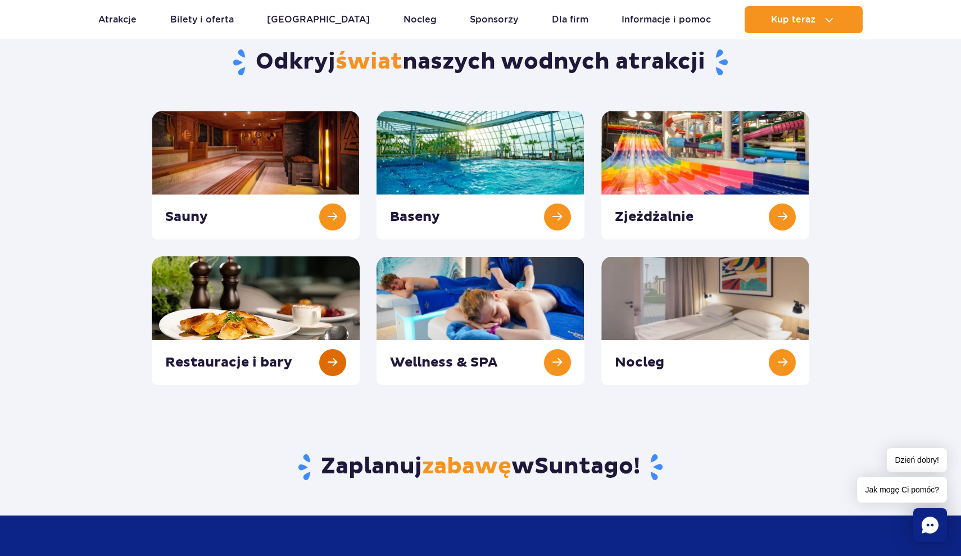
click at [260, 321] on link at bounding box center [256, 320] width 208 height 129
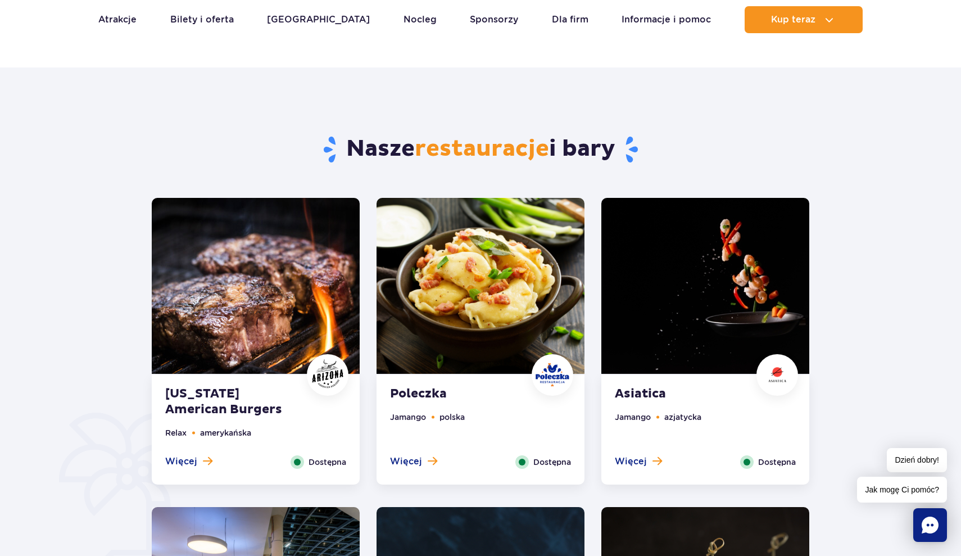
scroll to position [448, 0]
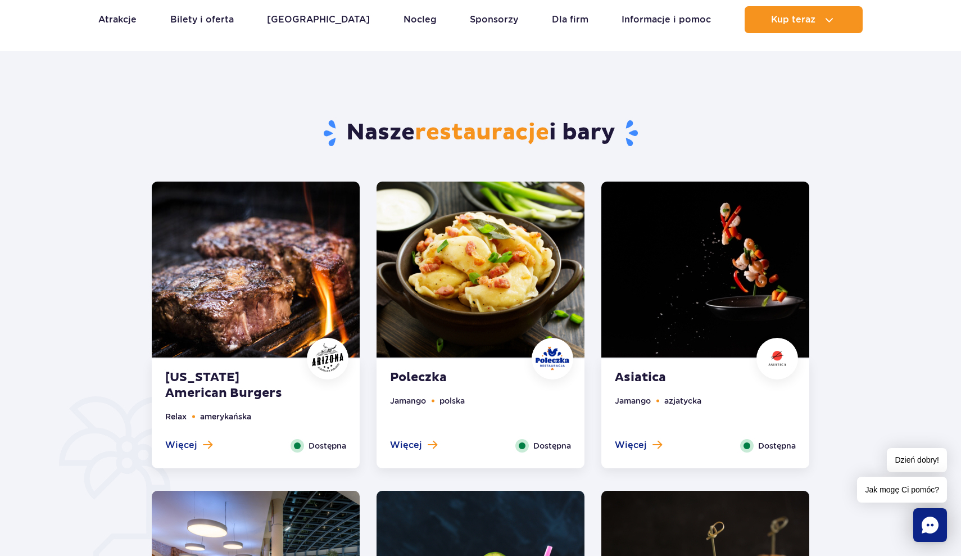
click at [454, 278] on img at bounding box center [480, 269] width 208 height 176
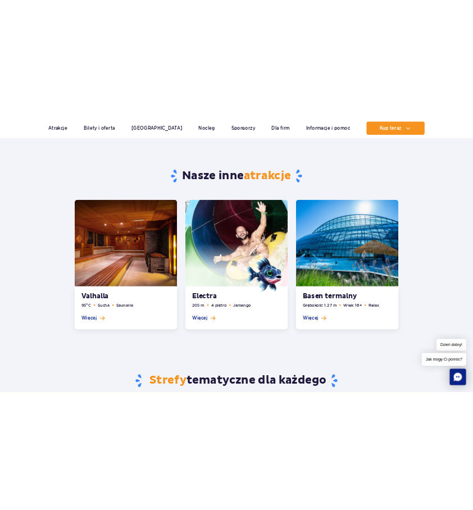
scroll to position [1894, 0]
